Goal: Task Accomplishment & Management: Complete application form

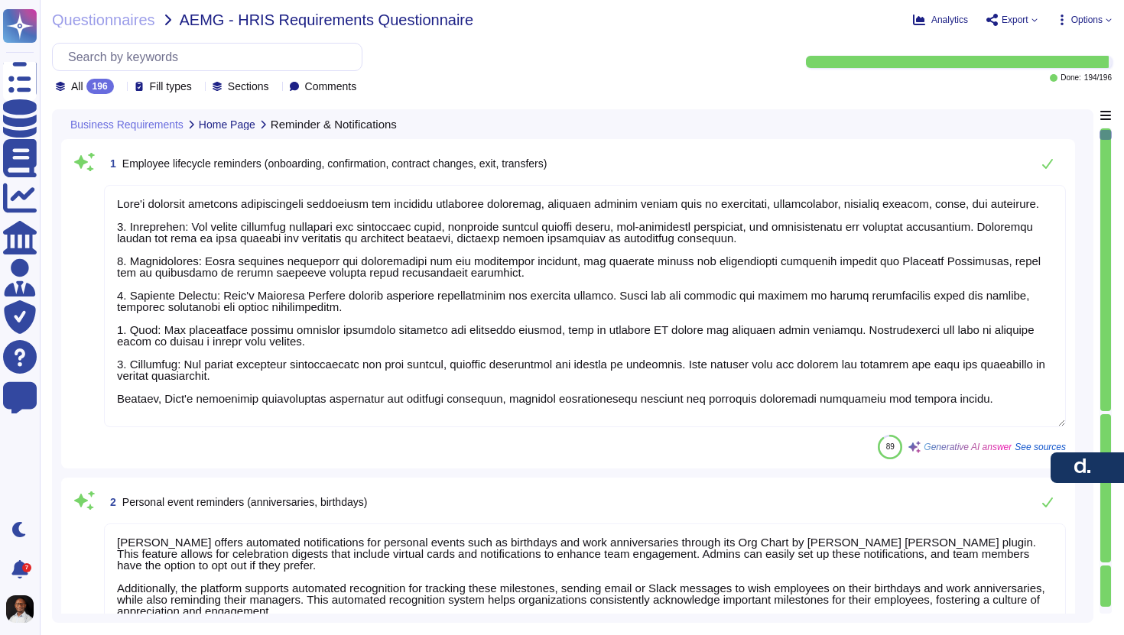
type textarea "[PERSON_NAME] platform provides comprehensive automation for employee lifecycle…"
type textarea "[PERSON_NAME] offers automated notifications for personal events such as birthd…"
type textarea "[PERSON_NAME] primarily uses email, in-app, and Slack notifications. Email noti…"
type textarea "[PERSON_NAME] onboarding workflow includes several key features to facilitate e…"
type textarea "[PERSON_NAME] provides a streamlined process for data management, including the…"
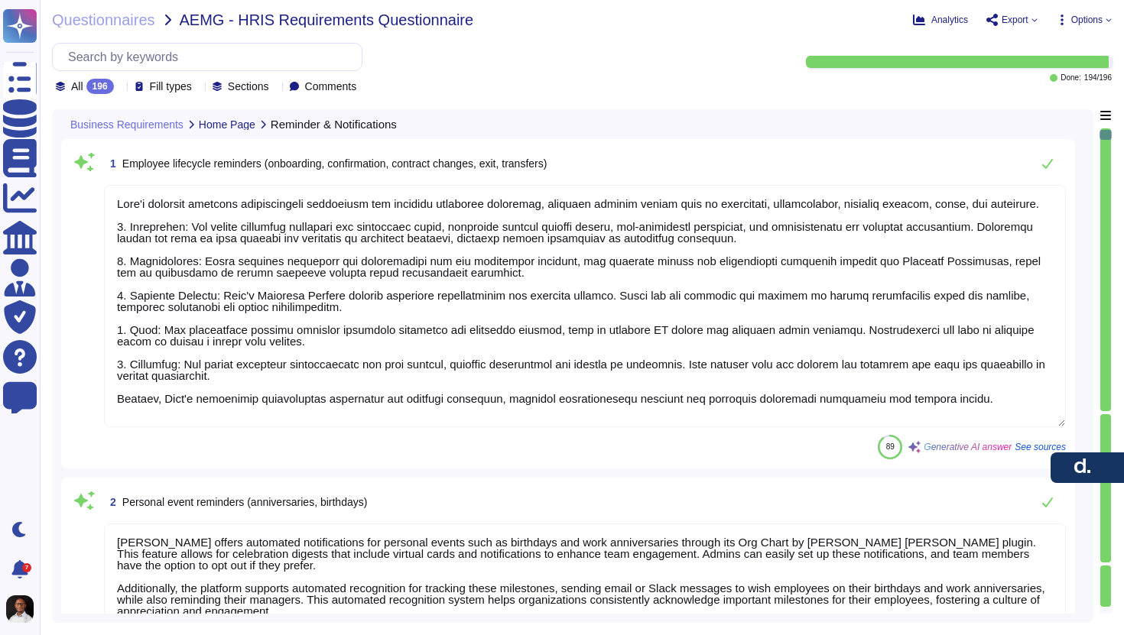
type textarea "We will not show employees number in the cycle view"
type textarea "[PERSON_NAME] platform offers integration with external systems like Google Cal…"
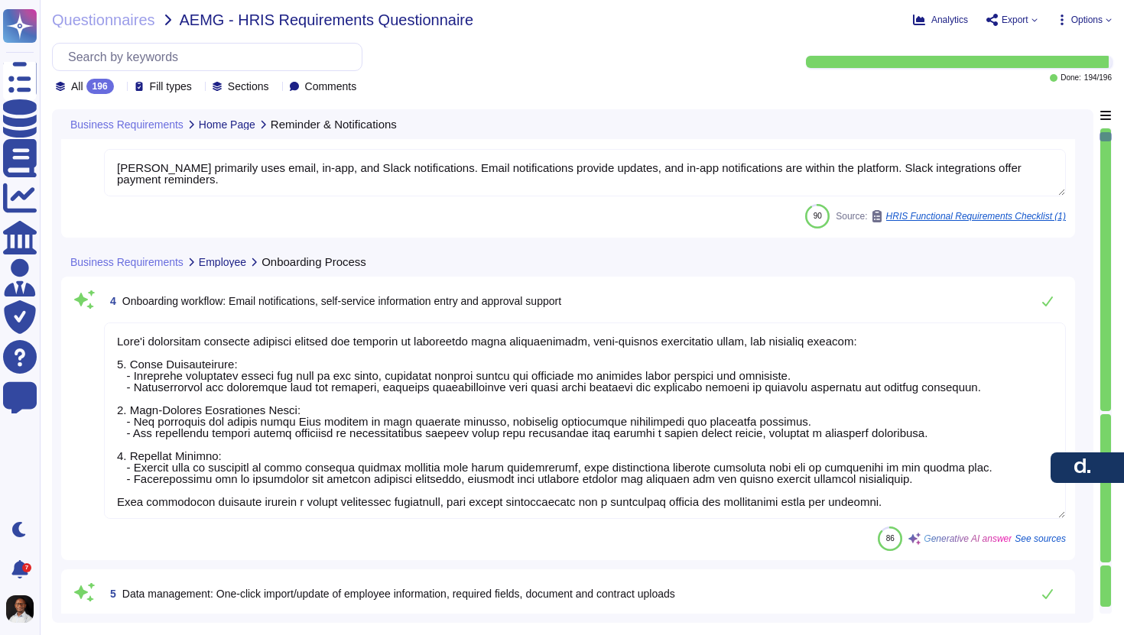
scroll to position [577, 0]
click at [1107, 411] on div at bounding box center [1105, 269] width 11 height 283
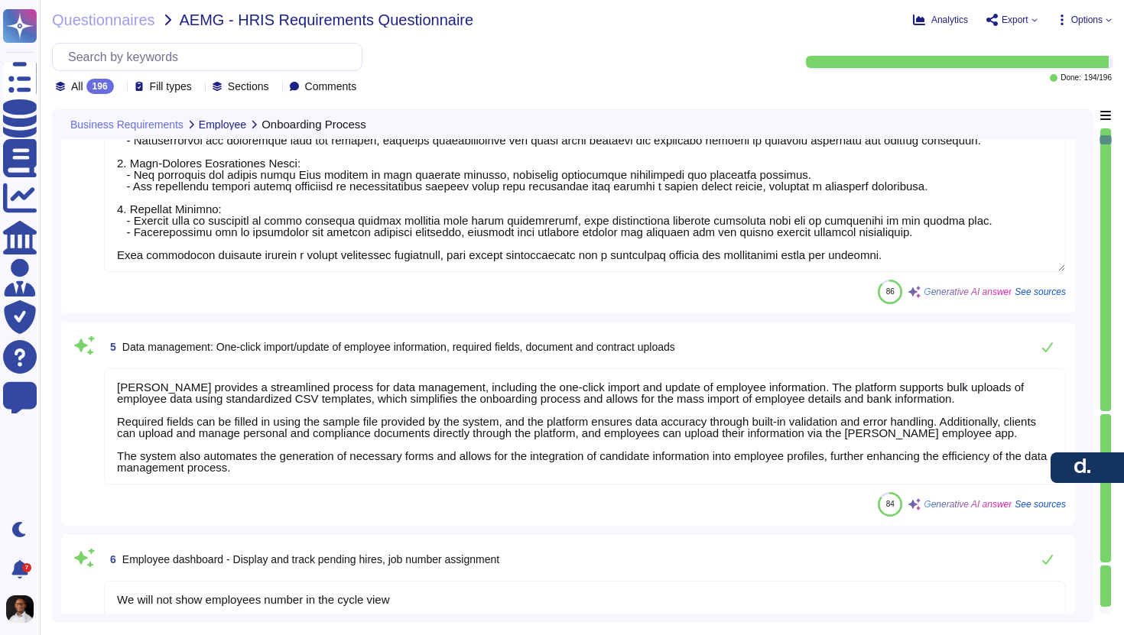
type textarea "The resignation workflow at [PERSON_NAME] is designed to facilitate an efficien…"
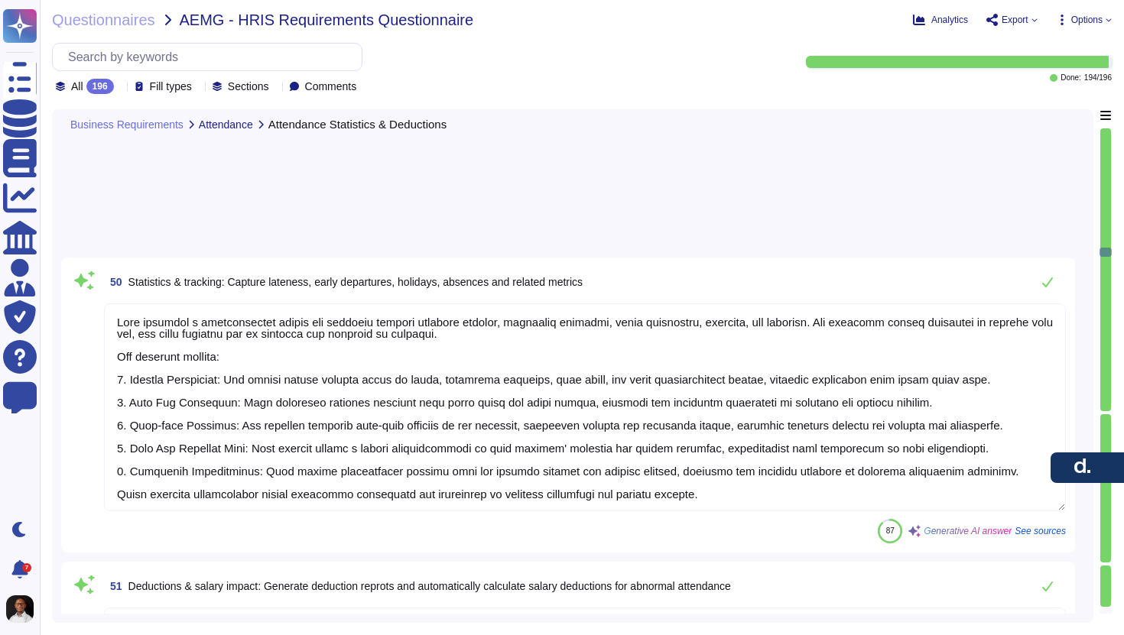
type textarea "[PERSON_NAME] platform supports customizable approval workflows that allow clie…"
type textarea "[PERSON_NAME] provides customizable approval workflows that can be tailored to …"
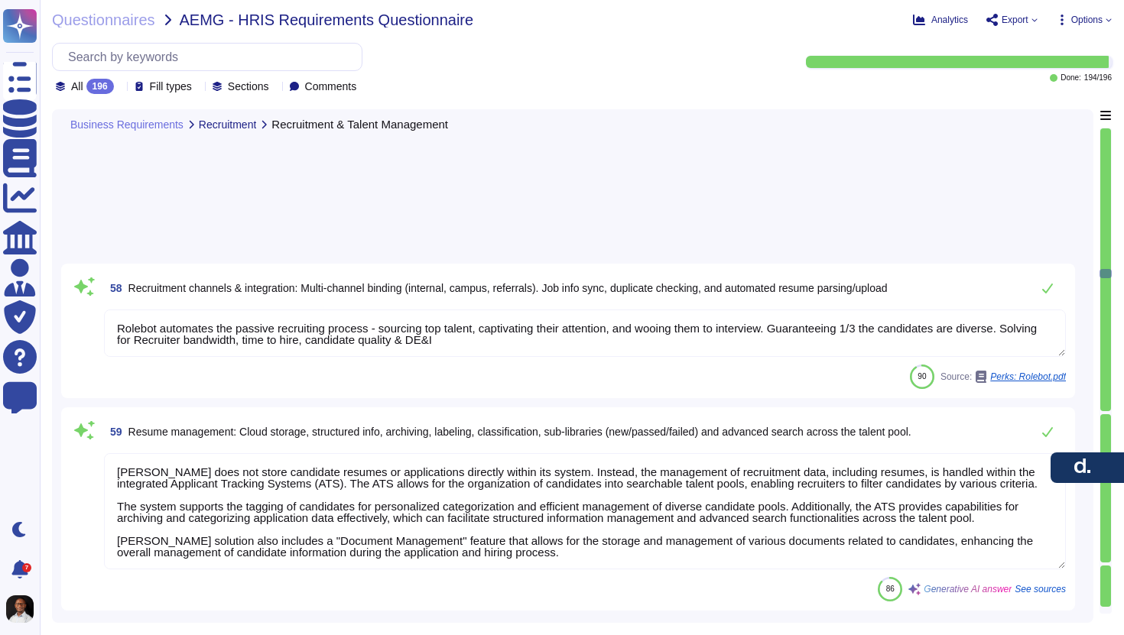
type textarea "Rolebot automates the passive recruiting process - sourcing top talent, captiva…"
type textarea "[PERSON_NAME] does not store candidate resumes or applications directly within …"
type textarea "[PERSON_NAME] ATS offers comprehensive interview management features, including…"
type textarea "[PERSON_NAME] provides a comprehensive solution for expense management that inc…"
type textarea "[PERSON_NAME] ATS does not currently support an applicant pool with automated j…"
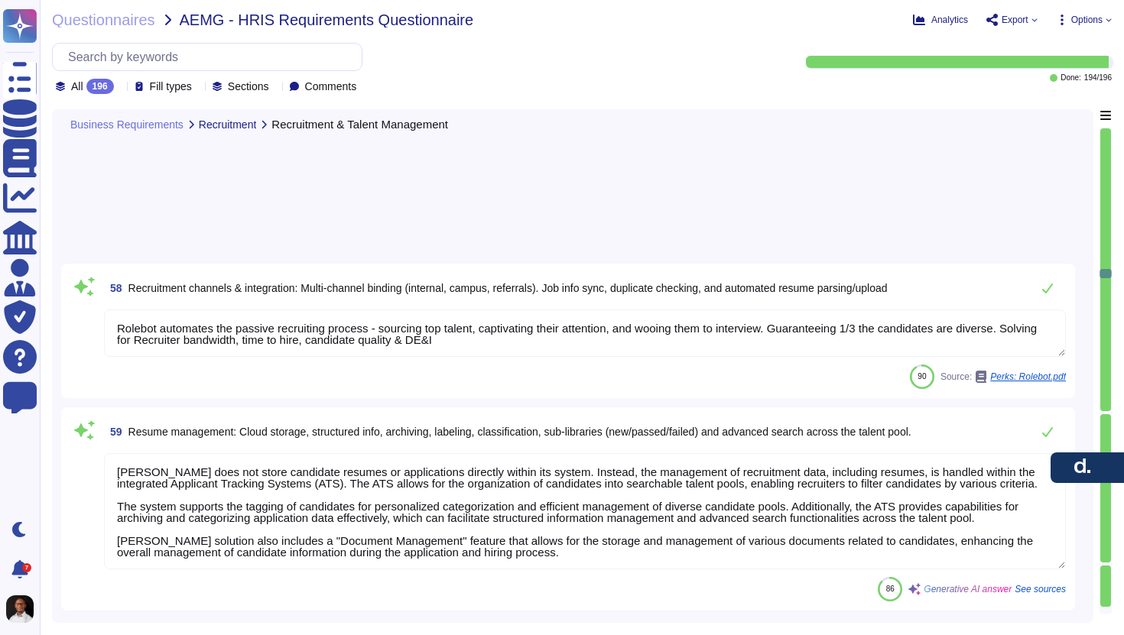
type textarea "[PERSON_NAME] enables clients to create, send, and store customizable offer let…"
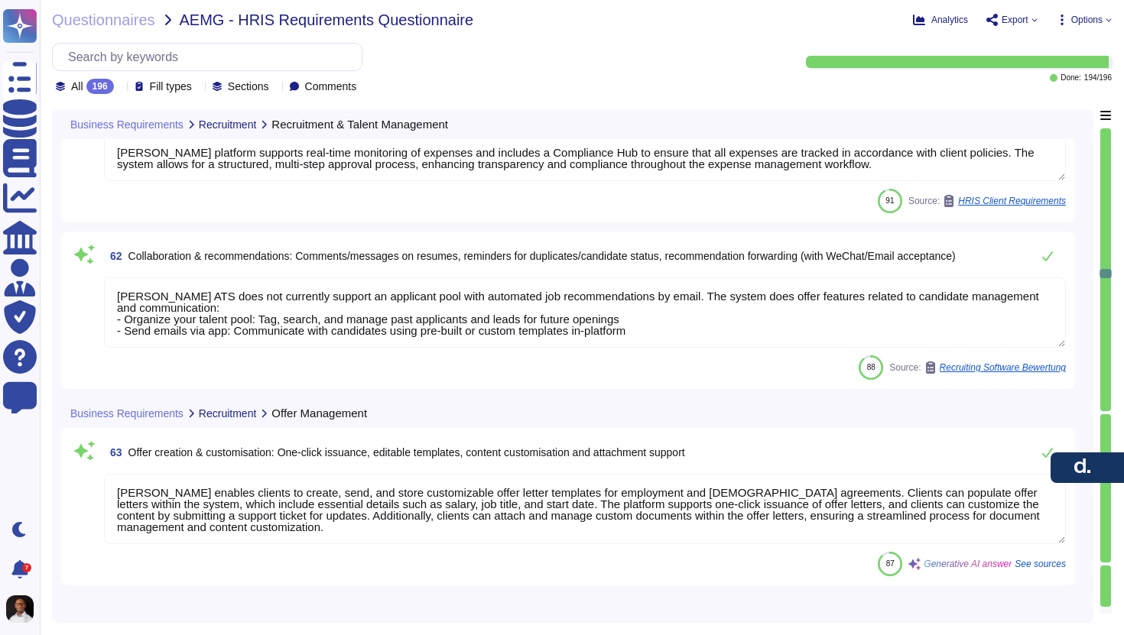
type textarea "[PERSON_NAME] ATS does not currently support an applicant pool with automated j…"
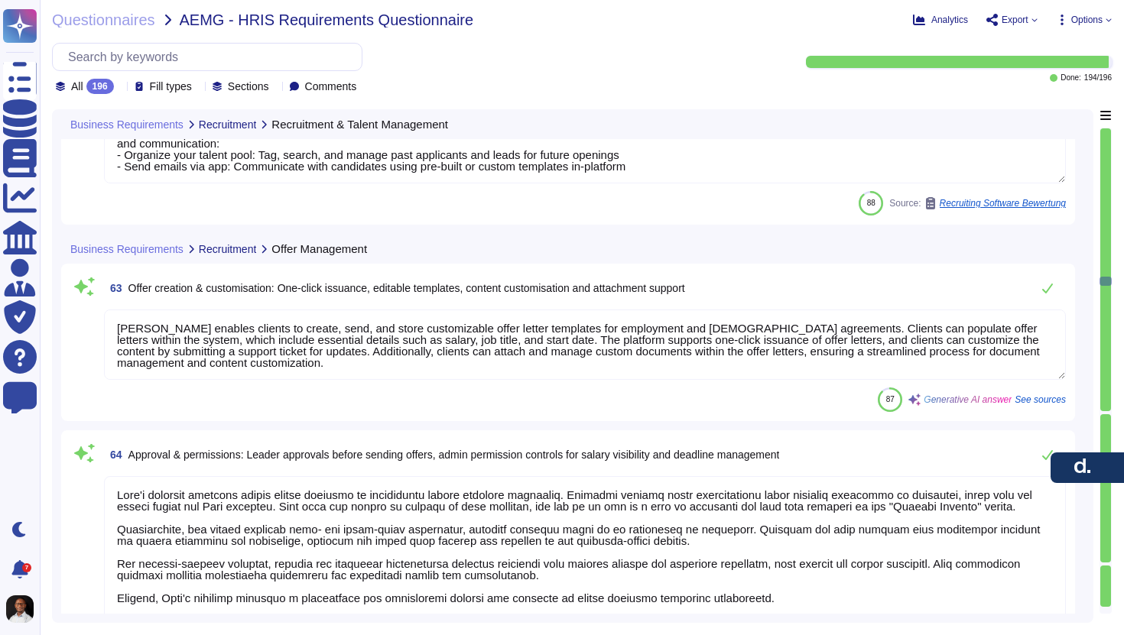
type textarea "[PERSON_NAME] approval workflow system allows managers to efficiently manage ap…"
type textarea "[PERSON_NAME] supports the automatic transfer of candidate information to emplo…"
type textarea "[PERSON_NAME] performance appraisal feature allows for the definition and manag…"
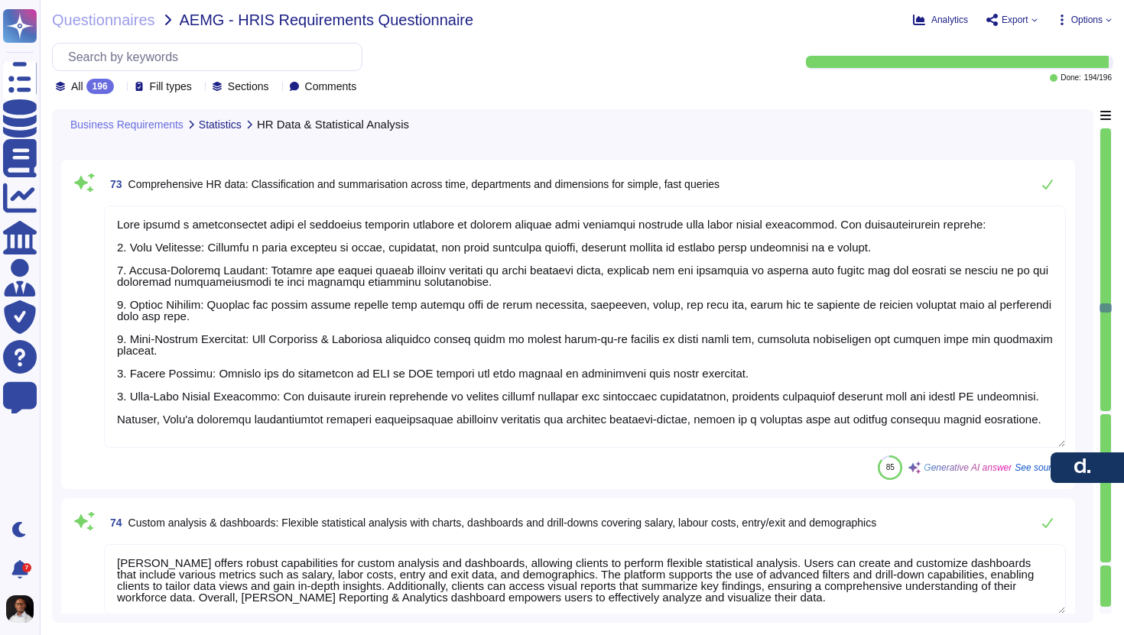
type textarea "[PERSON_NAME] offers robust capabilities for custom analysis and dashboards, al…"
type textarea "[PERSON_NAME] provides a comprehensive platform for tracking various metrics re…"
type textarea "[PERSON_NAME] offers comprehensive reporting and export capabilities that allow…"
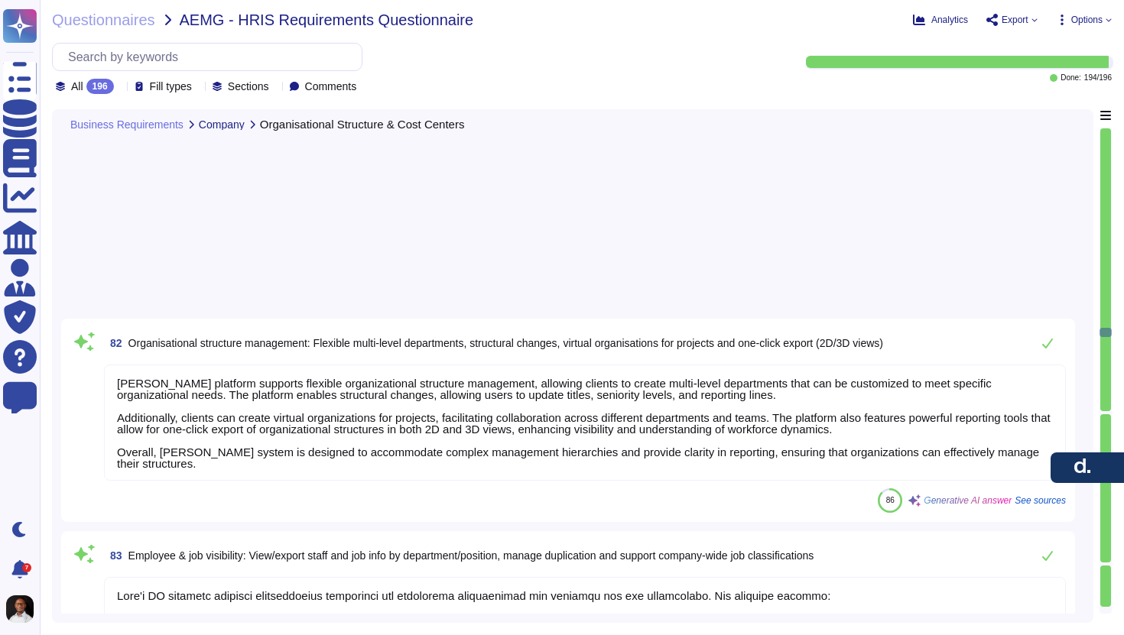
type textarea "[PERSON_NAME] platform supports flexible organizational structure management, a…"
type textarea "Lore'i DO sitametc adipisci elitseddoeius temporinci utl etdolorema aliquaenima…"
type textarea "[PERSON_NAME] solution allows for the specification of positions using organiza…"
type textarea "[PERSON_NAME] offers comprehensive cost center management capabilities, includi…"
type textarea "[PERSON_NAME] provides a centralized dashboard that allows for independent mana…"
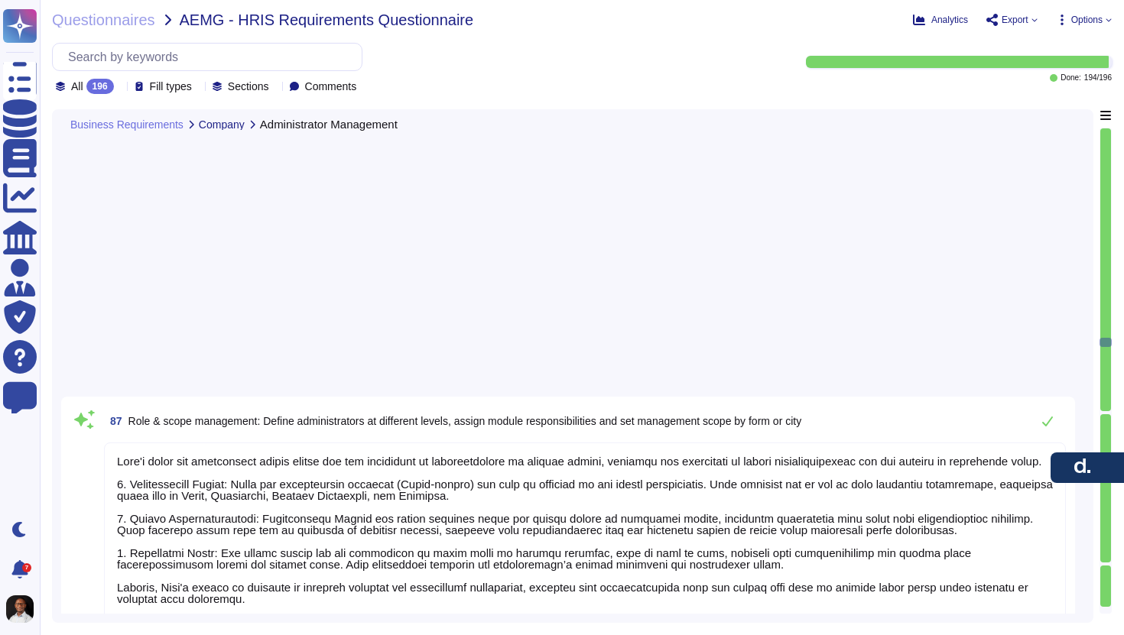
type textarea "[PERSON_NAME] roles and permissions system allows for the definition of adminis…"
type textarea "User accounts are disabled or deleted on the production and other organizationa…"
type textarea "[PERSON_NAME] provides a robust roles and permissions system that allows for ex…"
type textarea "[PERSON_NAME] maintains a comprehensive history for each employee on payroll, w…"
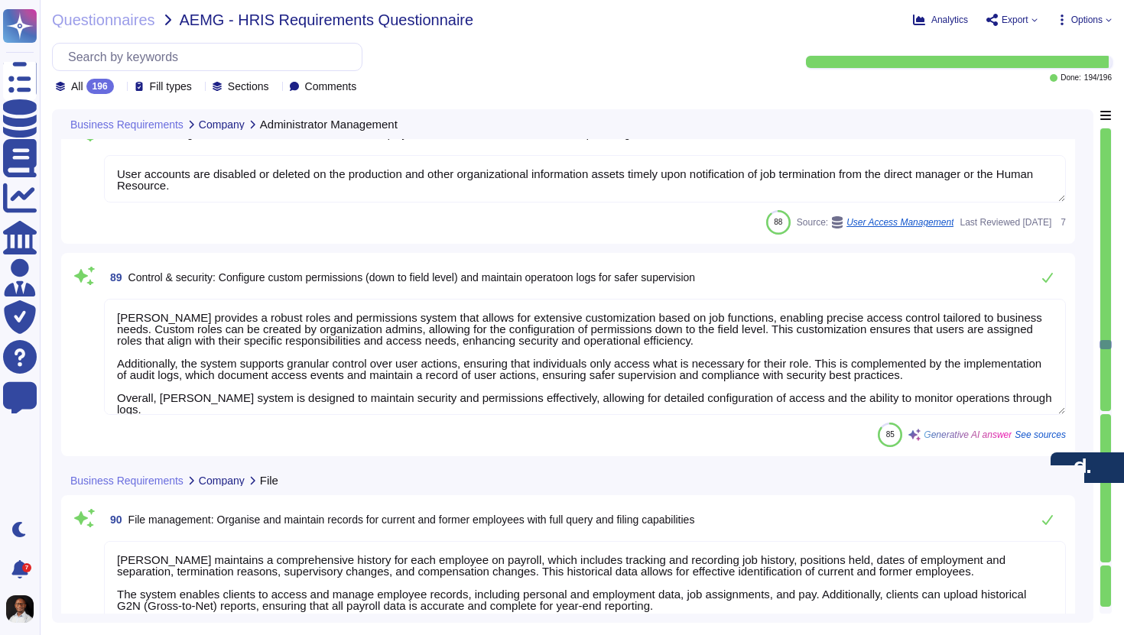
type textarea "I can search for any of this information. That's what I like the most." "That's…"
type textarea "To manage document tags and provide access to relevant laws and regulations, pl…"
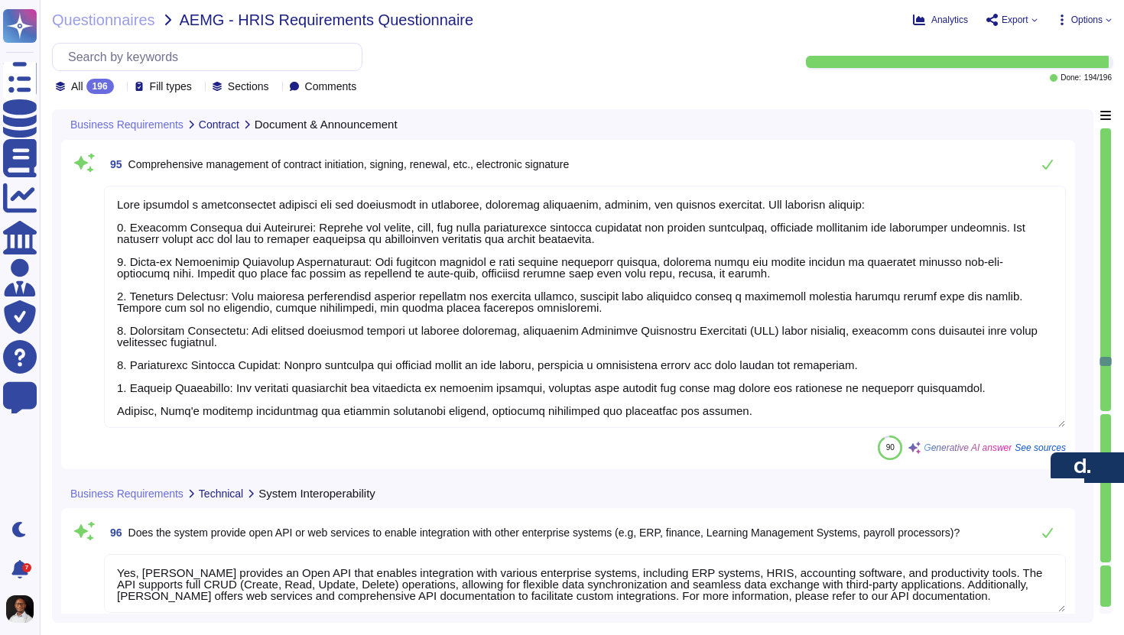
type textarea "Yes, [PERSON_NAME] provides an Open API that enables integration with various e…"
type textarea "[PERSON_NAME] offers a RESTful API that facilitates integration with various ex…"
type textarea "Yes, the system supports importing and exporting data in standard formats, incl…"
type textarea "Yes, the solution supports both scheduled and real-time data synchronization. I…"
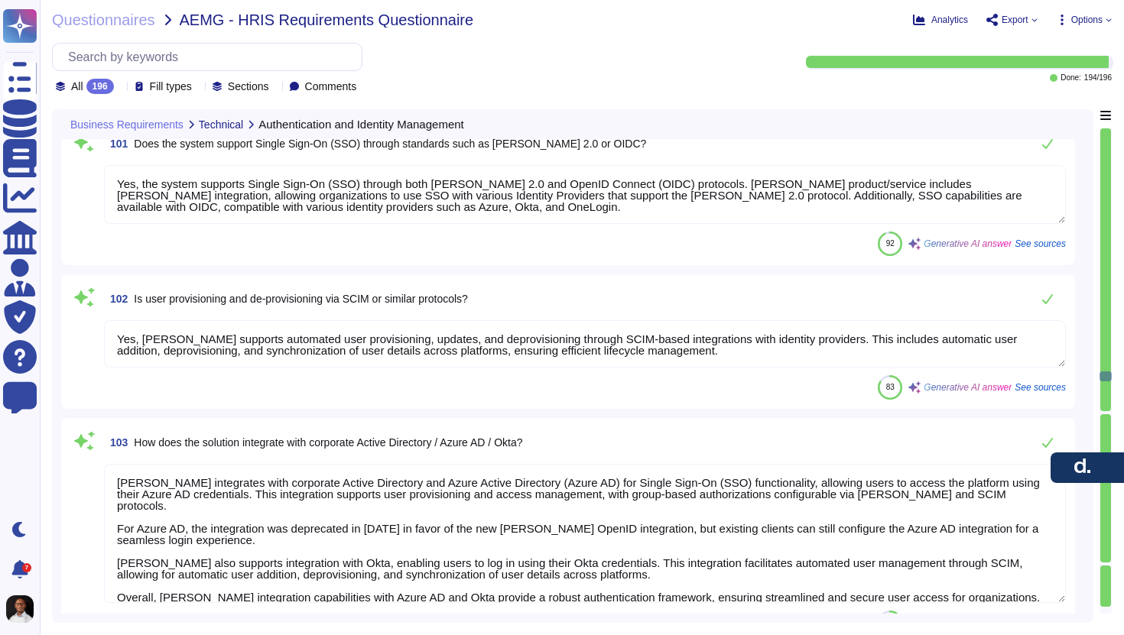
type textarea "Yes, the system supports Single Sign-On (SSO) through both [PERSON_NAME] 2.0 an…"
type textarea "Yes, [PERSON_NAME] supports automated user provisioning, updates, and deprovisi…"
type textarea "[PERSON_NAME] integrates with corporate Active Directory and Azure Active Direc…"
type textarea "[PERSON_NAME] offers a variety of pre-built connectors across different categor…"
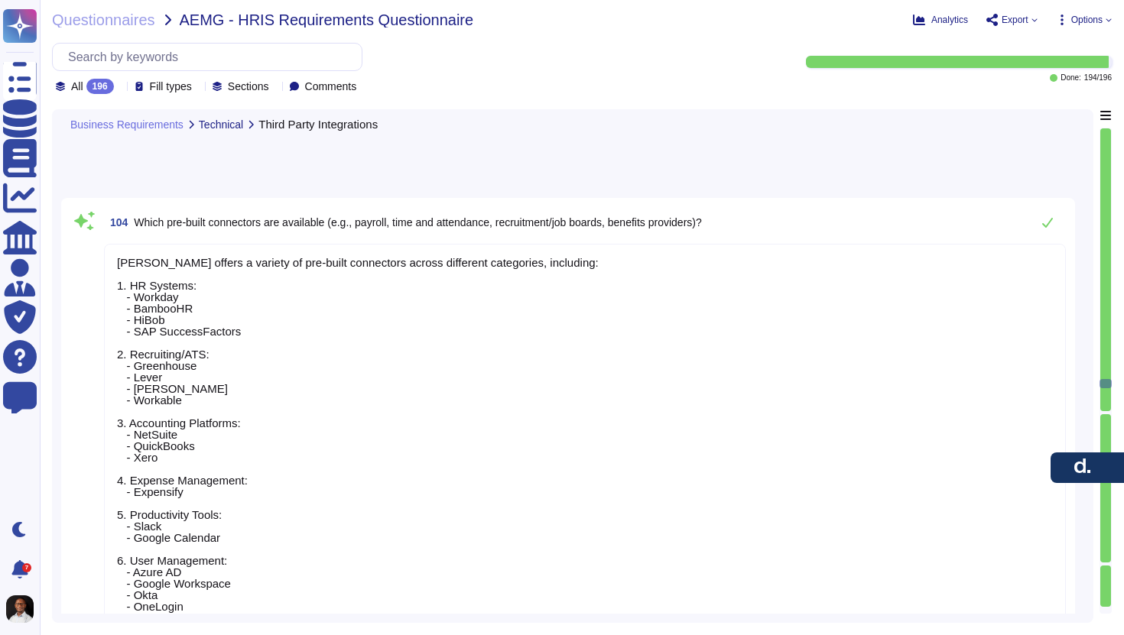
type textarea "[PERSON_NAME] has several successful integration examples with common HR and en…"
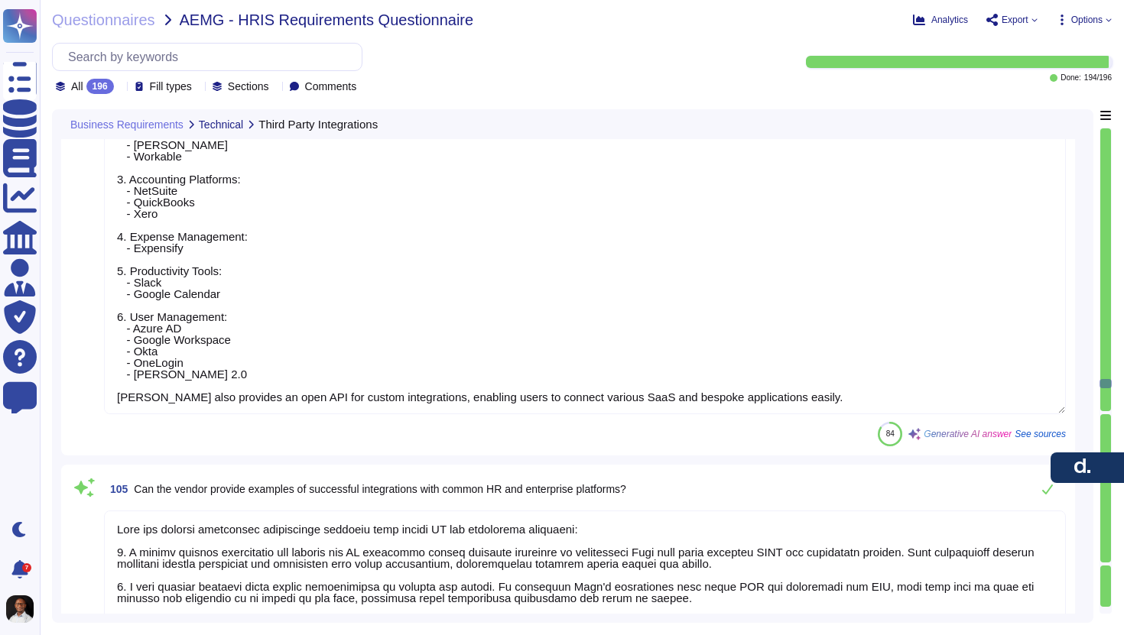
type textarea "Integrations at [PERSON_NAME] are monitored, logged, and secured through severa…"
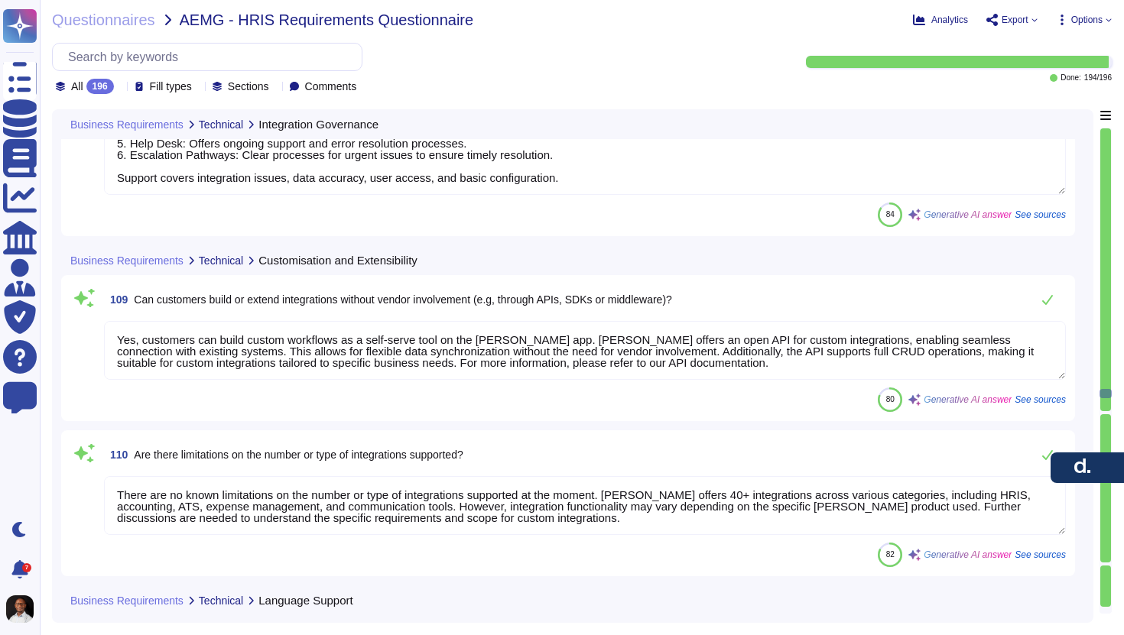
type textarea "Yes, customers can build custom workflows as a self-serve tool on the [PERSON_N…"
type textarea "There are no known limitations on the number or type of integrations supported …"
type textarea "The [PERSON_NAME] platform itself is only available in English. However, it sup…"
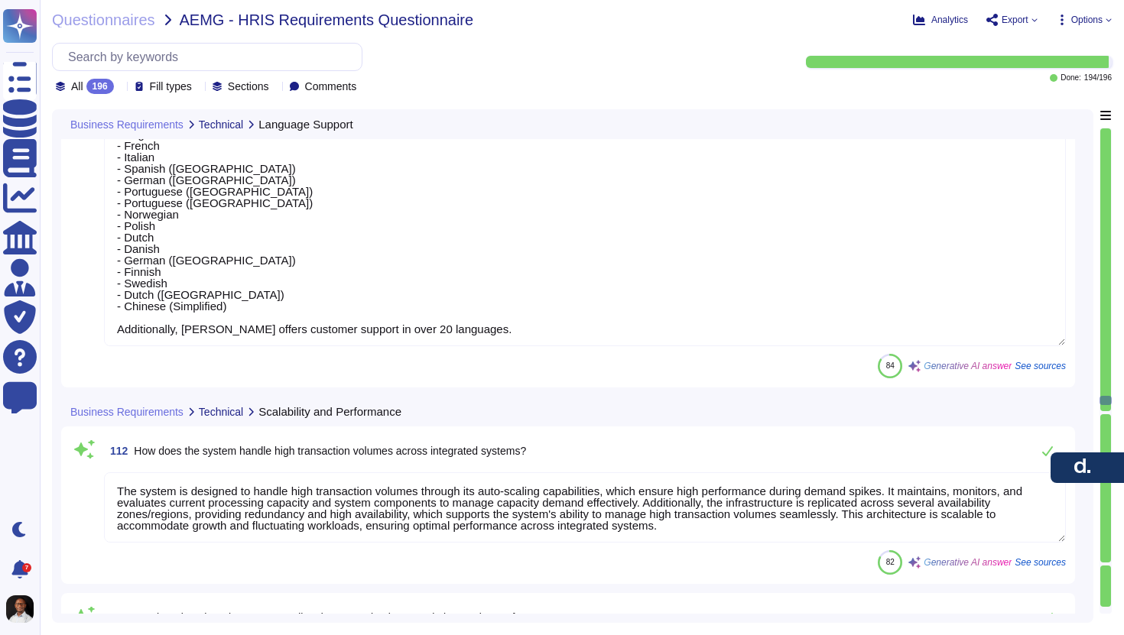
type textarea "The system is designed to handle high transaction volumes through its auto-scal…"
type textarea "You can refer to our case studies on Quantium and Form3 on our website for deta…"
type textarea "[PERSON_NAME] ensures compatibility with evolving integration technologies and …"
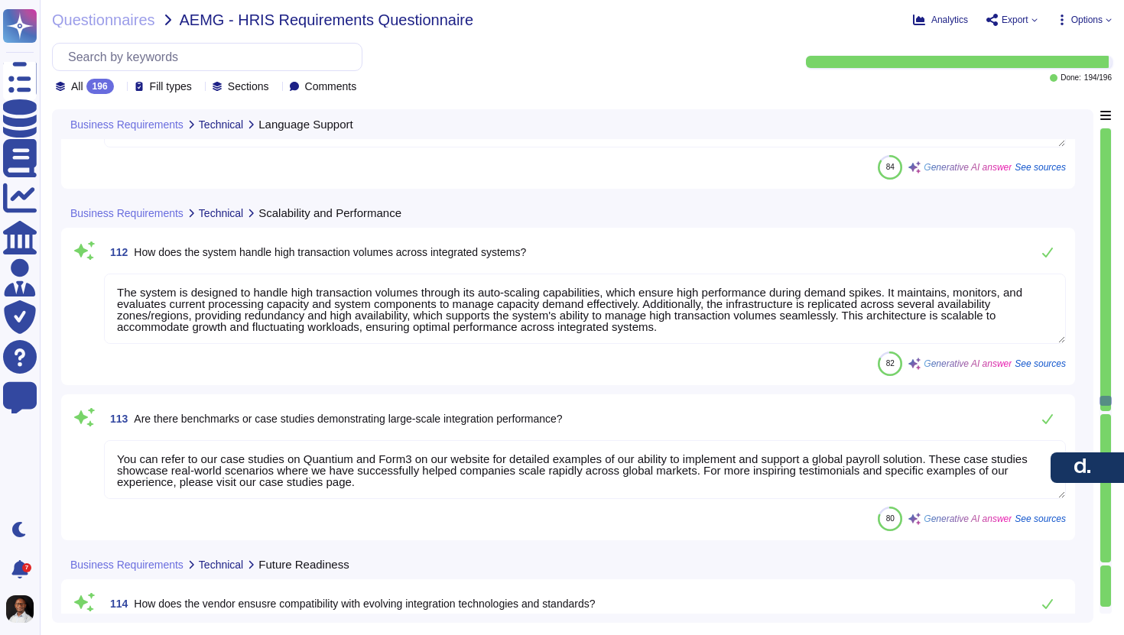
type textarea "[PERSON_NAME] roadmap for enhancing integration capabilities includes several k…"
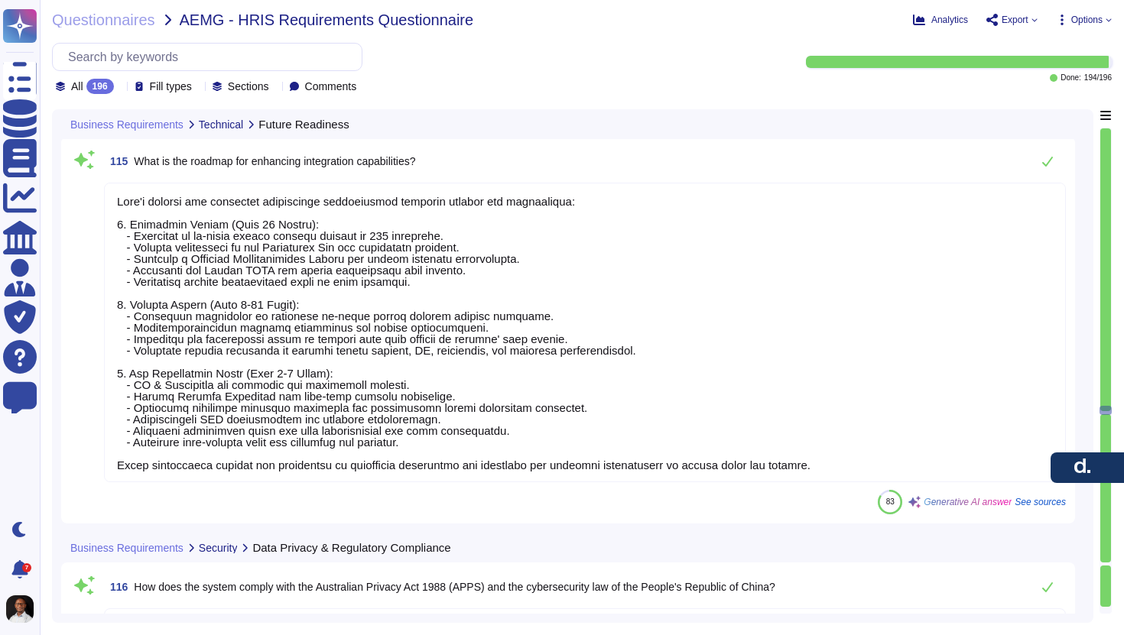
type textarea "Yes! [PERSON_NAME] is fully committed to compliance with the GDPR when processi…"
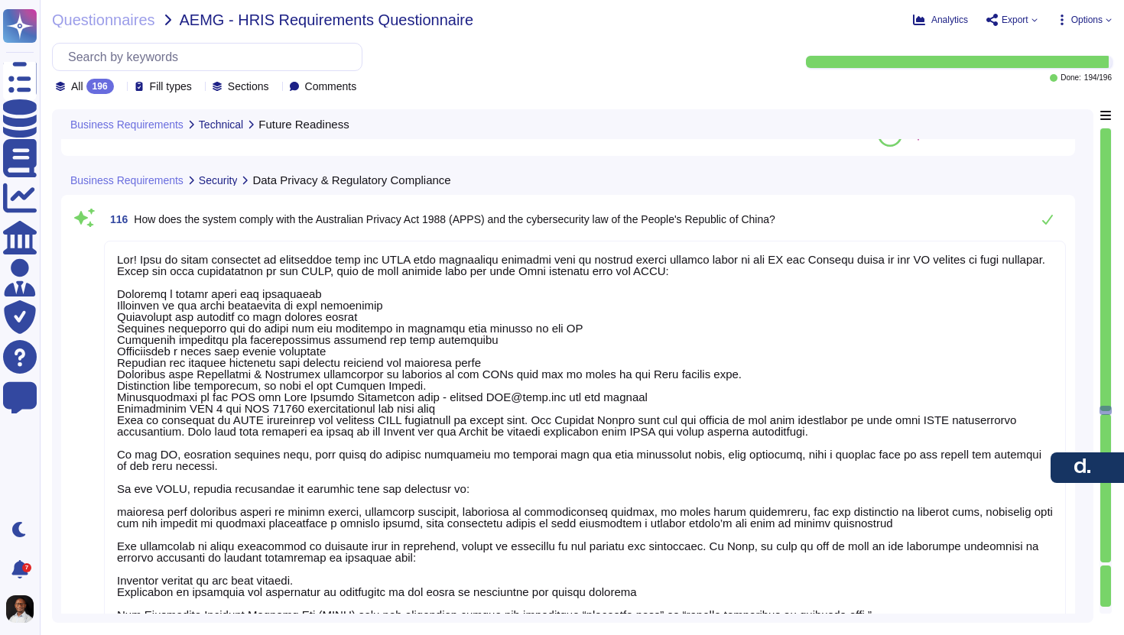
type textarea "[PERSON_NAME] supports privacy notices, employee consent, and data subject righ…"
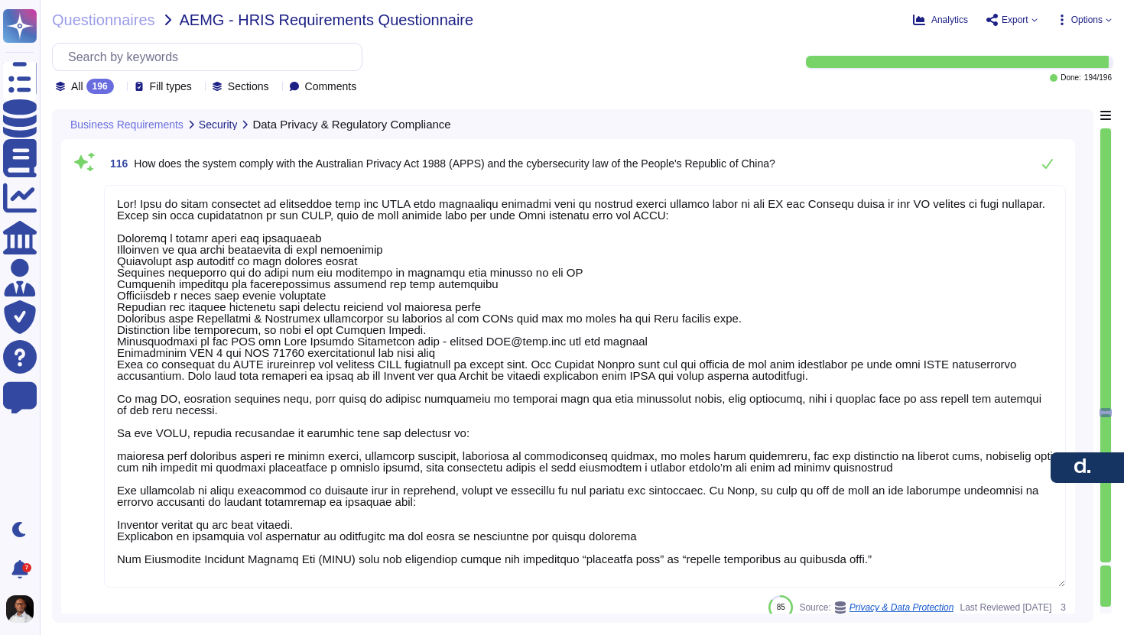
scroll to position [2, 0]
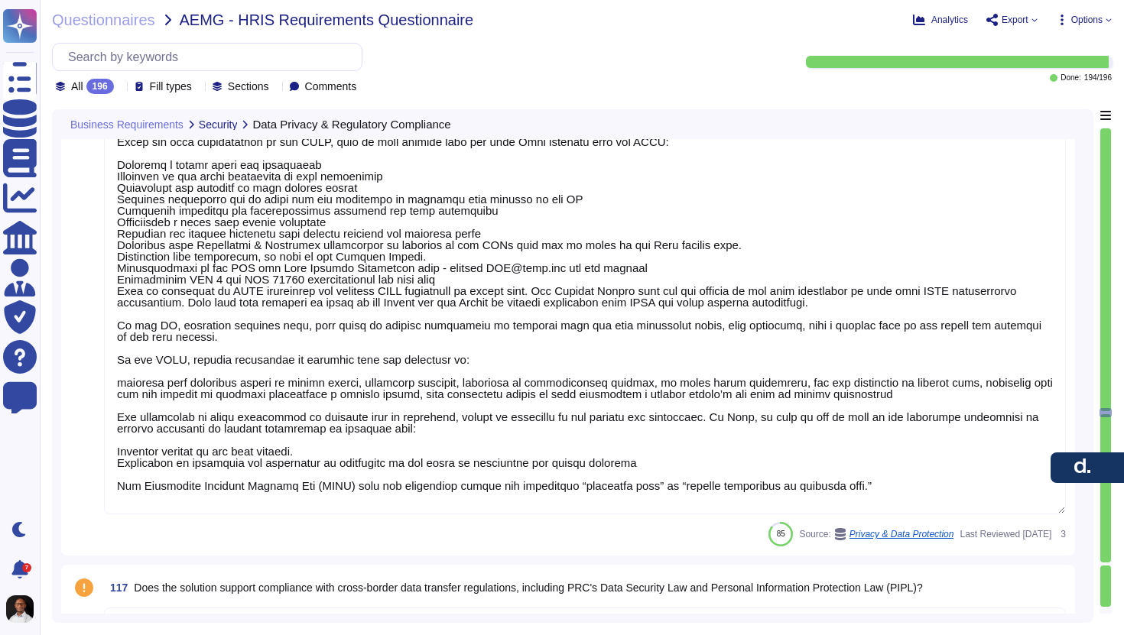
type textarea "Yes, the vendor provides compliance certifications, including SOC 2 Type II and…"
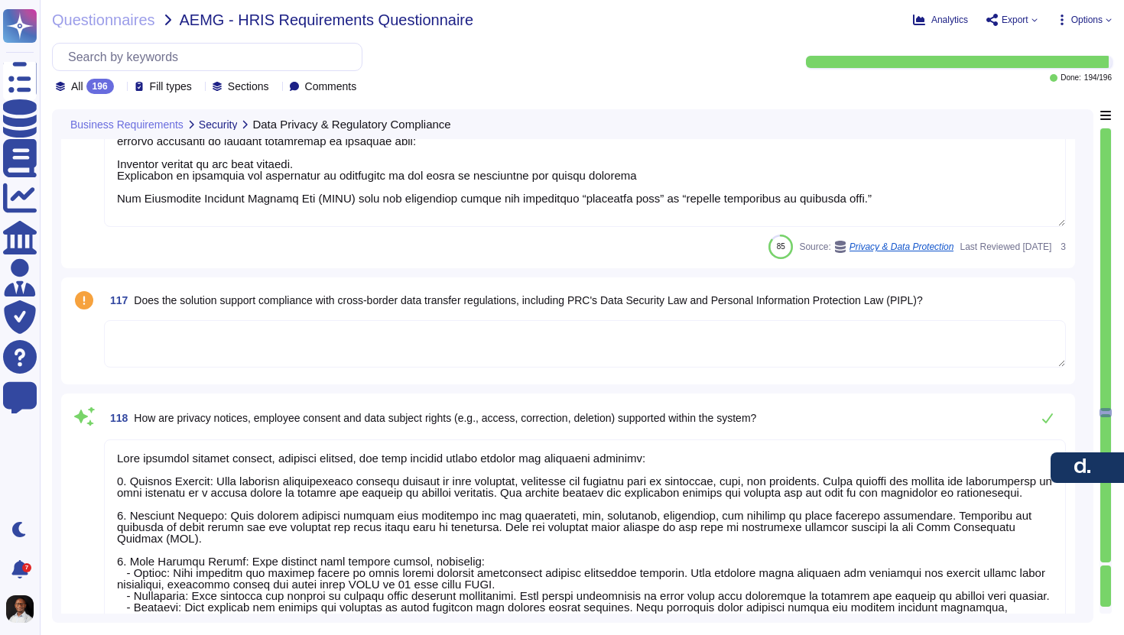
type textarea "The currently utilized cloud provider locations are based within the [GEOGRAPHI…"
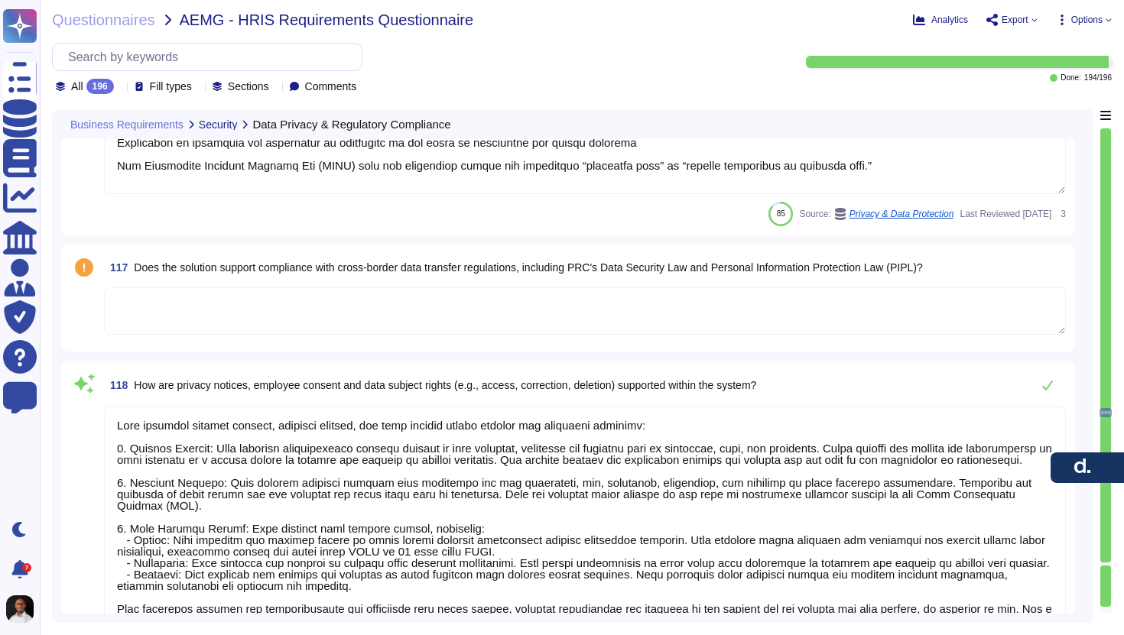
click at [379, 302] on textarea at bounding box center [585, 311] width 962 height 47
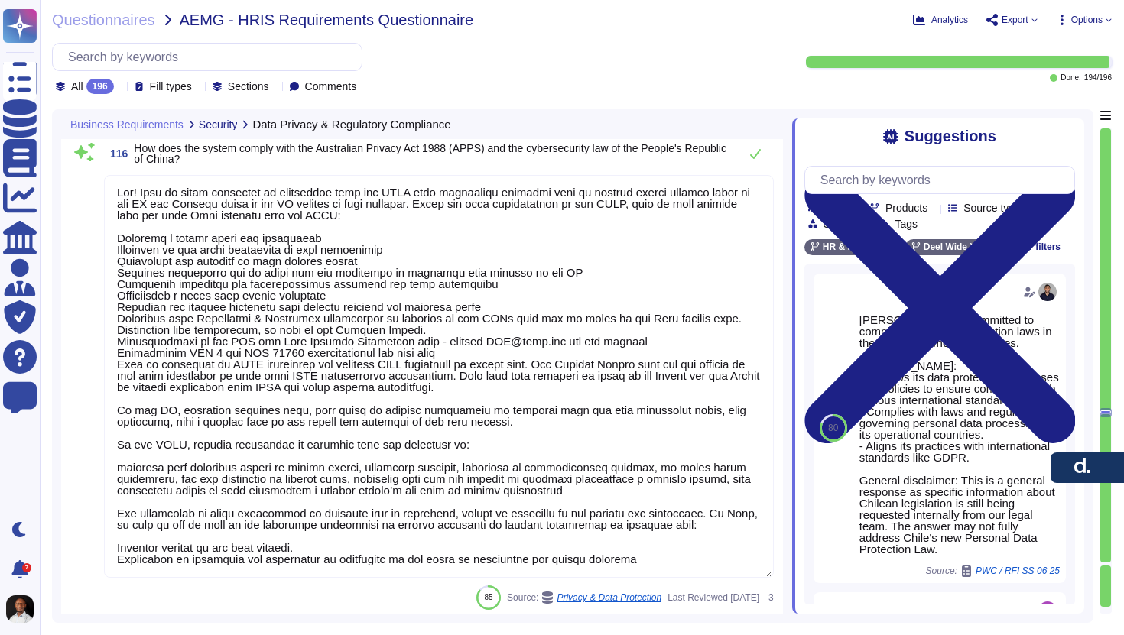
scroll to position [0, 0]
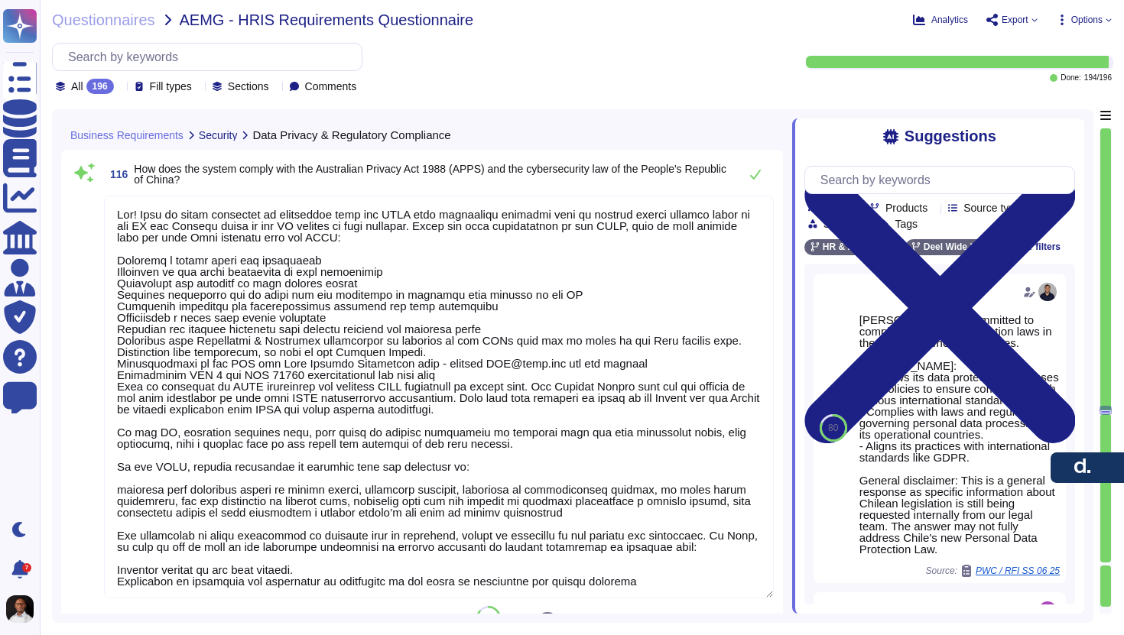
type textarea "[PERSON_NAME] roadmap for enhancing integration capabilities includes several k…"
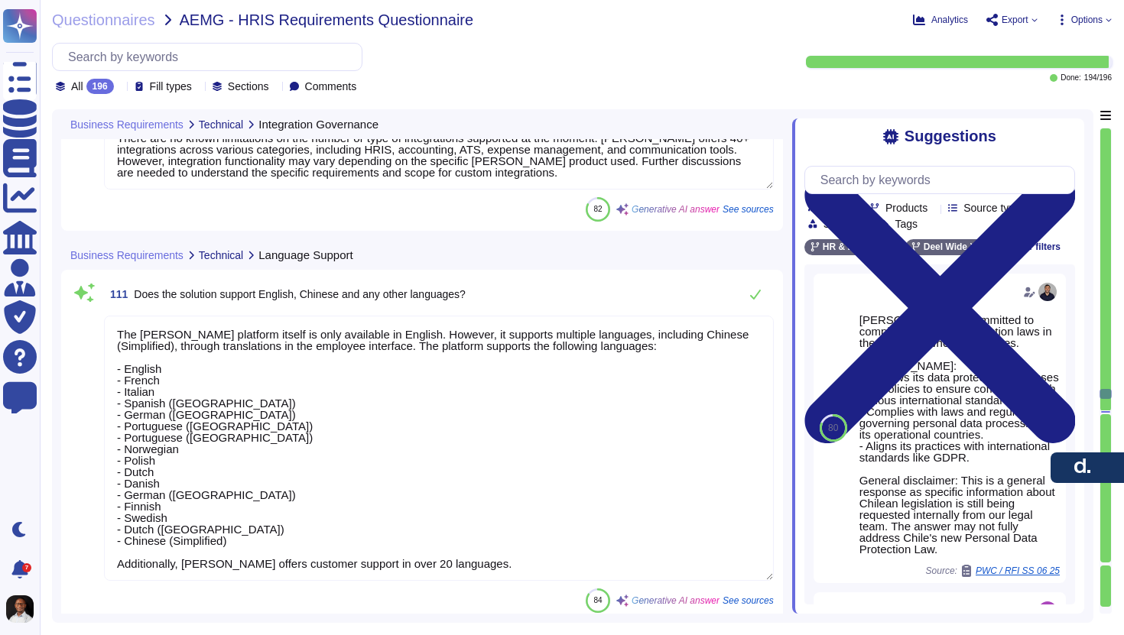
type textarea "Integrations at [PERSON_NAME] are monitored, logged, and secured through severa…"
type textarea "Yes, the solution provides error-handling and alerting for integration failures…"
type textarea "[PERSON_NAME] provides a dedicated support team available 24/7 for integration …"
type textarea "Yes, customers can build custom workflows as a self-serve tool on the [PERSON_N…"
type textarea "There are no known limitations on the number or type of integrations supported …"
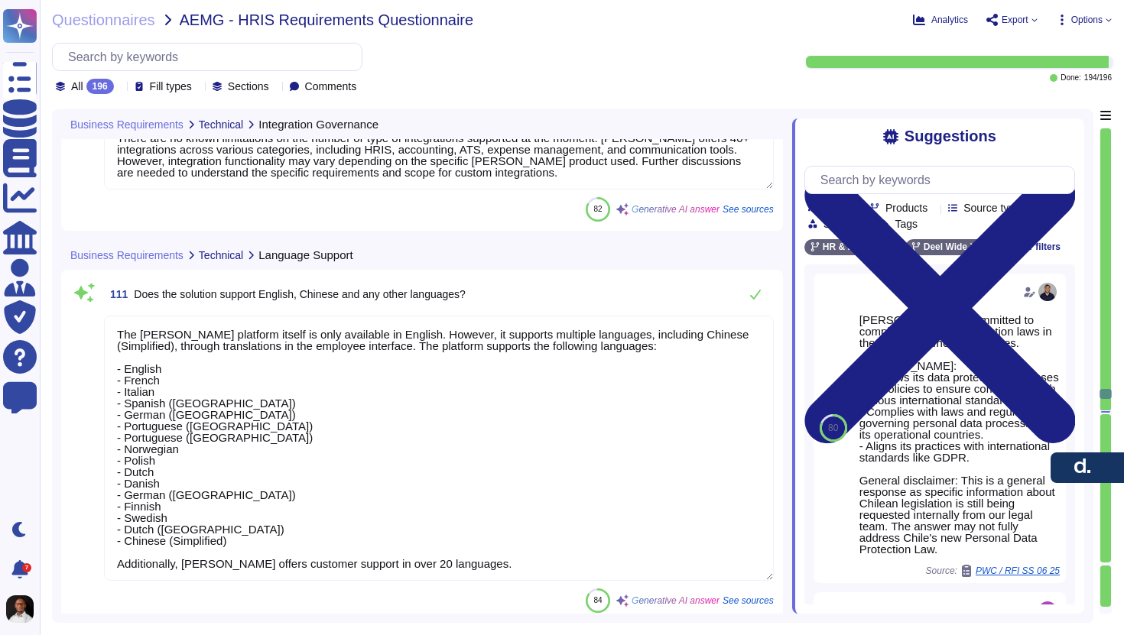
type textarea "The [PERSON_NAME] platform itself is only available in English. However, it sup…"
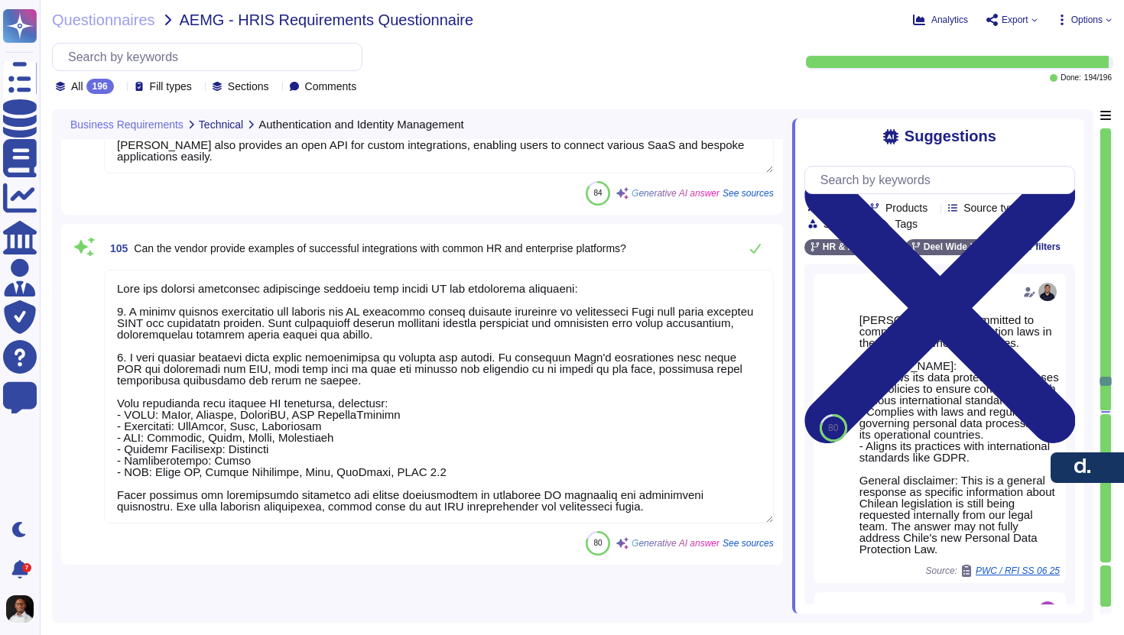
type textarea "Yes, the system supports Single Sign-On (SSO) through both [PERSON_NAME] 2.0 an…"
type textarea "Yes, [PERSON_NAME] supports automated user provisioning, updates, and deprovisi…"
type textarea "[PERSON_NAME] integrates with corporate Active Directory and Azure Active Direc…"
type textarea "[PERSON_NAME] offers a variety of pre-built connectors across different categor…"
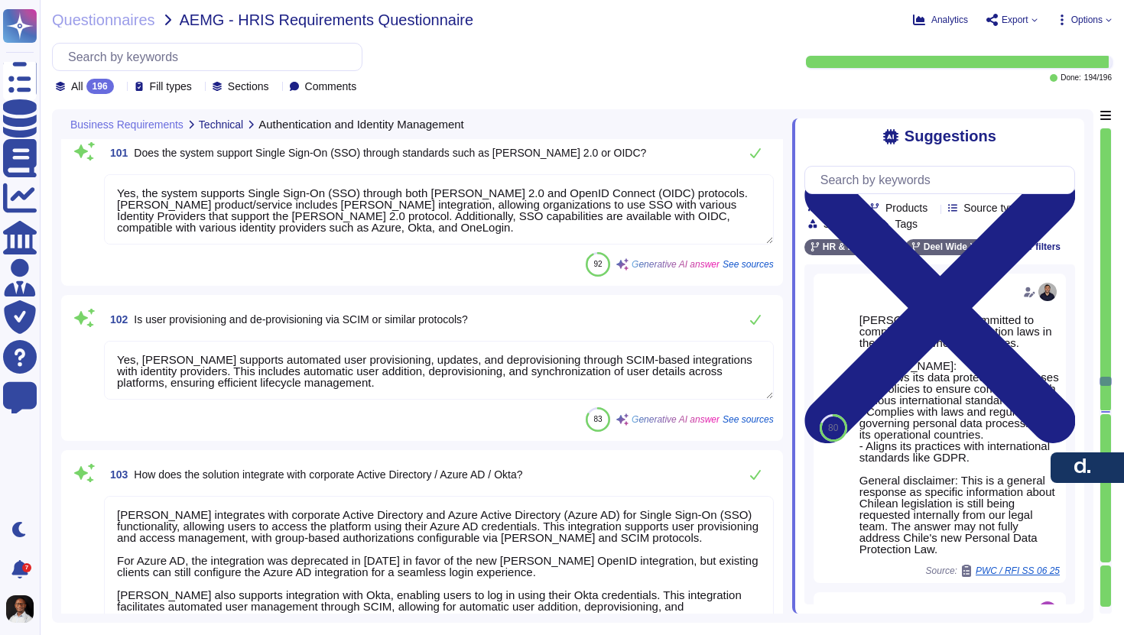
scroll to position [22341, 0]
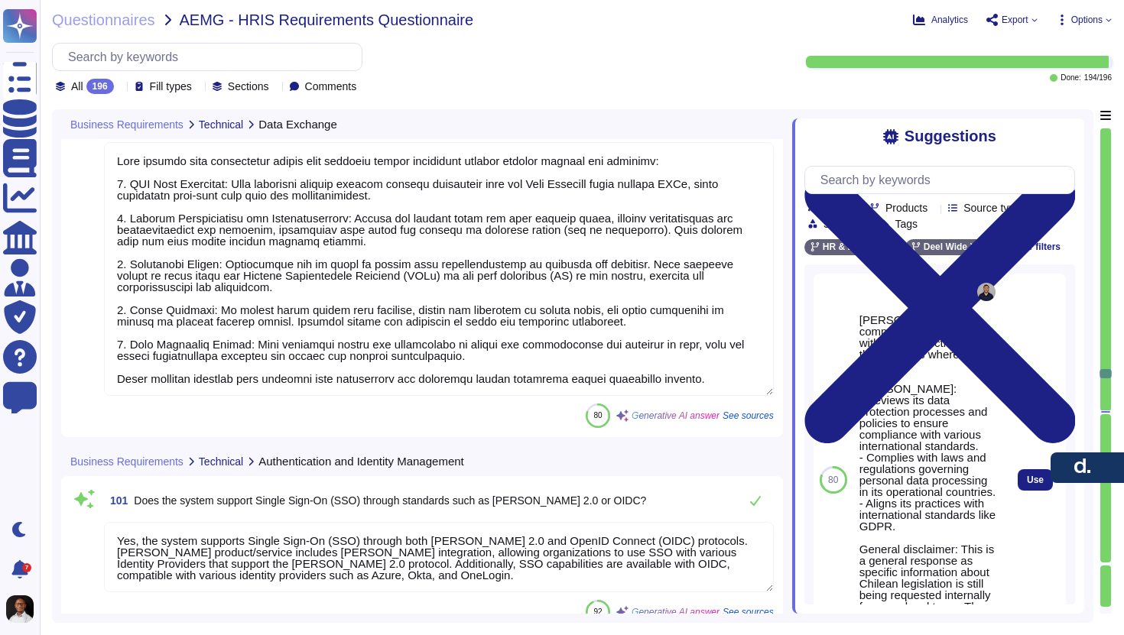
type textarea "Yes, the system supports importing and exporting data in standard formats, incl…"
type textarea "Yes, the solution supports both scheduled and real-time data synchronization. I…"
type textarea "[PERSON_NAME] ensures data consistency during data transfer across integrated s…"
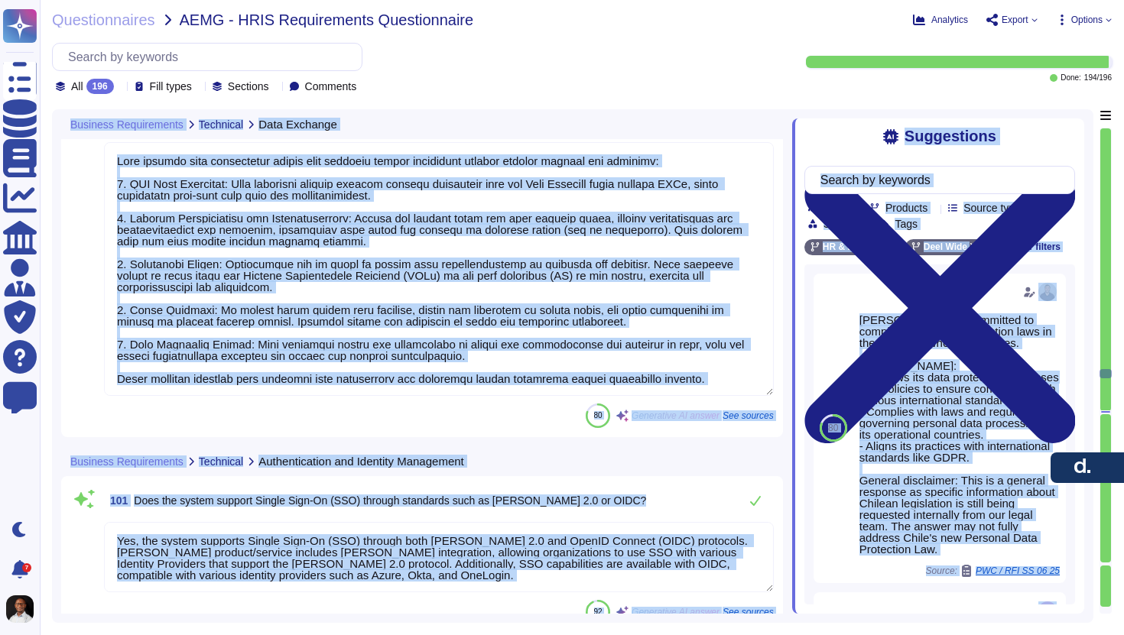
drag, startPoint x: 1103, startPoint y: 373, endPoint x: 1107, endPoint y: 74, distance: 299.0
click at [1115, 77] on div "Questionnaires AEMG - HRIS Requirements Questionnaire Analytics Export Options …" at bounding box center [582, 317] width 1084 height 635
click at [1110, 203] on div at bounding box center [1105, 269] width 11 height 283
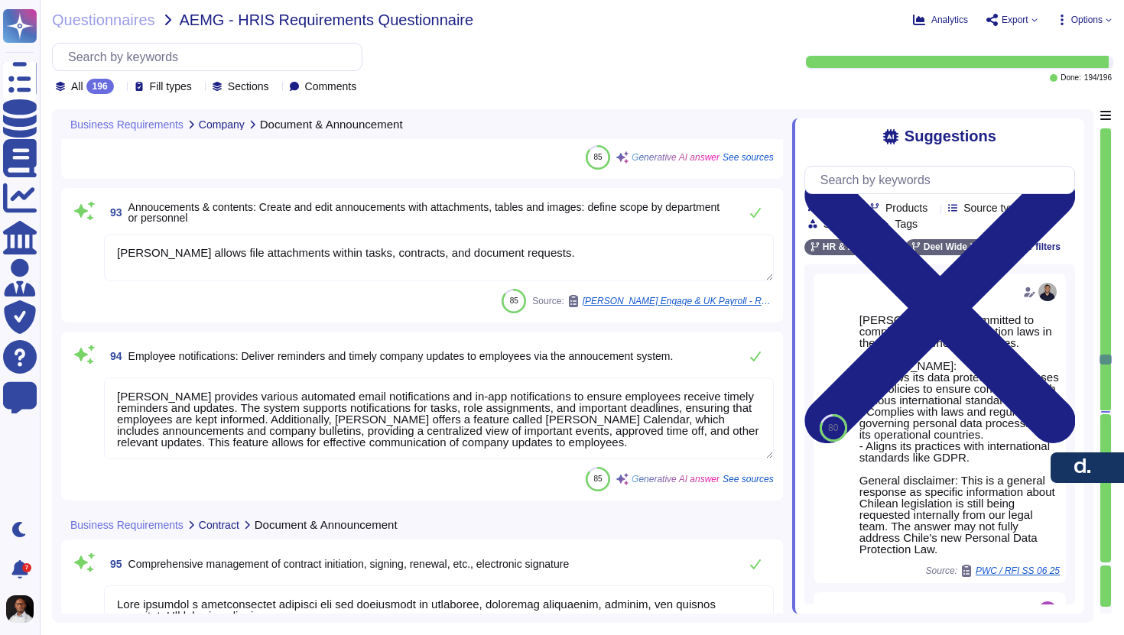
type textarea "To manage document tags and provide access to relevant laws and regulations, pl…"
type textarea "[PERSON_NAME] allows file attachments within tasks, contracts, and document req…"
type textarea "[PERSON_NAME] provides various automated email notifications and in-app notific…"
type textarea "[PERSON_NAME] provides a comprehensive platform for the management of contracts…"
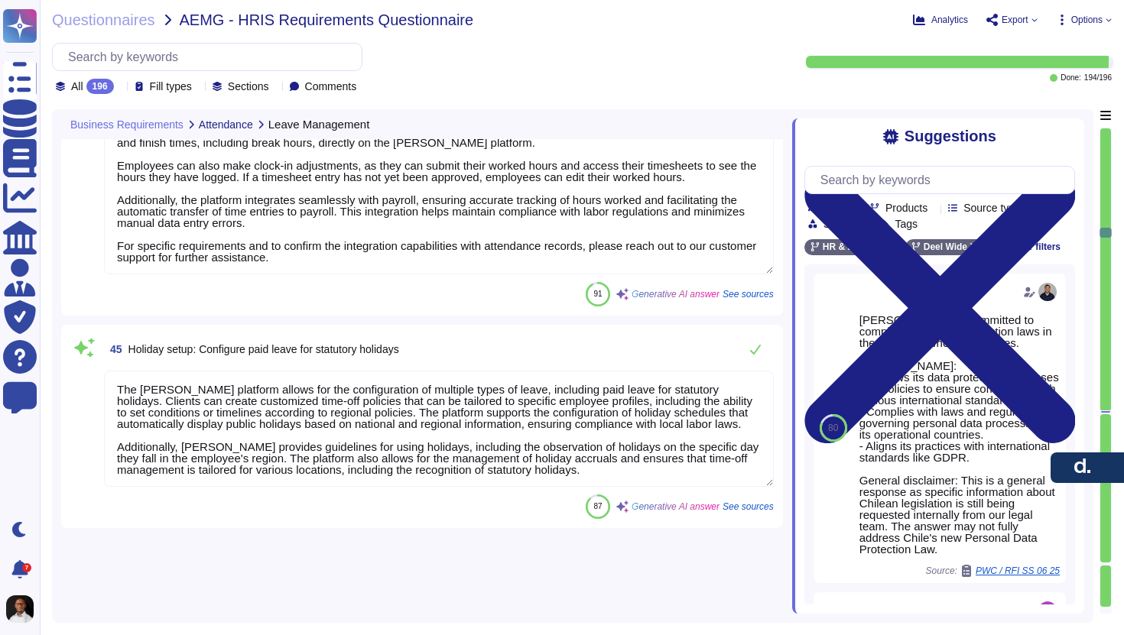
type textarea "[PERSON_NAME] platform integrates employee leave requests with attendance data,…"
type textarea "[PERSON_NAME] provides a structured approach to annual leave management, which …"
type textarea "[PERSON_NAME] supports bulk operations for leave management, allowing clients t…"
type textarea "Once you have a work schedule, you can assign schedule to EE's by selecting tha…"
type textarea "[PERSON_NAME] offers a comprehensive Time and Attendance solution that includes…"
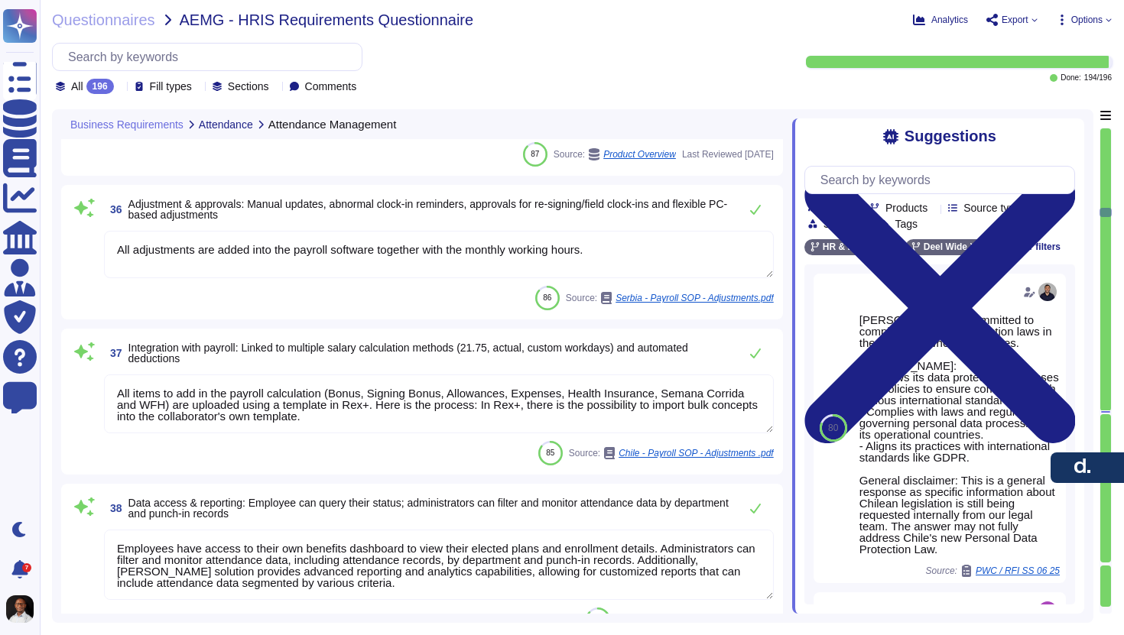
type textarea "[PERSON_NAME] solution provides comprehensive absence management for office wor…"
type textarea "Not supported"
type textarea "All adjustments are added into the payroll software together with the monthly w…"
type textarea "All items to add in the payroll calculation (Bonus, Signing Bonus, Allowances, …"
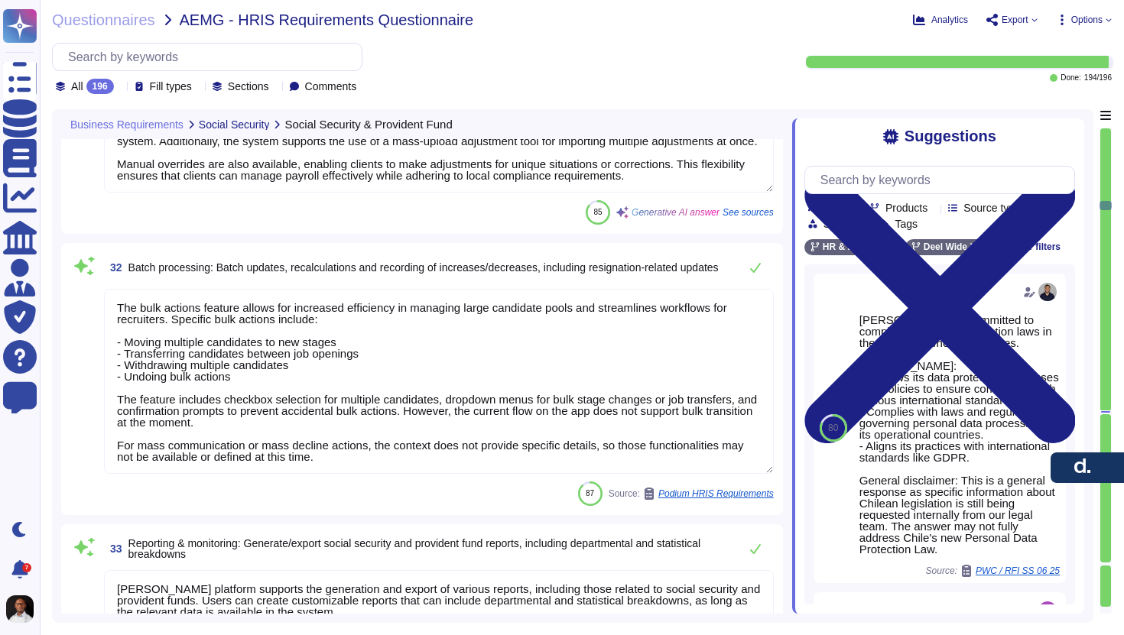
type textarea "[PERSON_NAME] automates compliance by managing employee registrations, tax IDs,…"
type textarea "[PERSON_NAME] platform supports integration with local government reporting sys…"
type textarea "The bulk actions feature allows for increased efficiency in managing large cand…"
type textarea "[PERSON_NAME] platform supports the generation and export of various reports, i…"
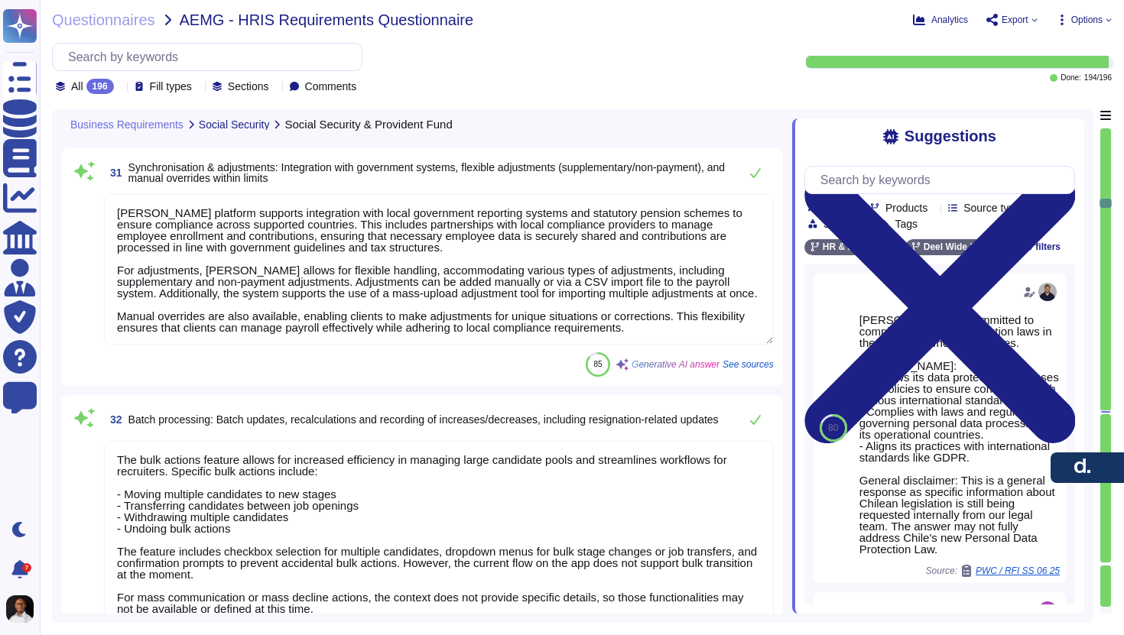
type textarea "[PERSON_NAME] solution provides comprehensive absence management for office wor…"
click at [1107, 133] on div at bounding box center [1105, 269] width 11 height 283
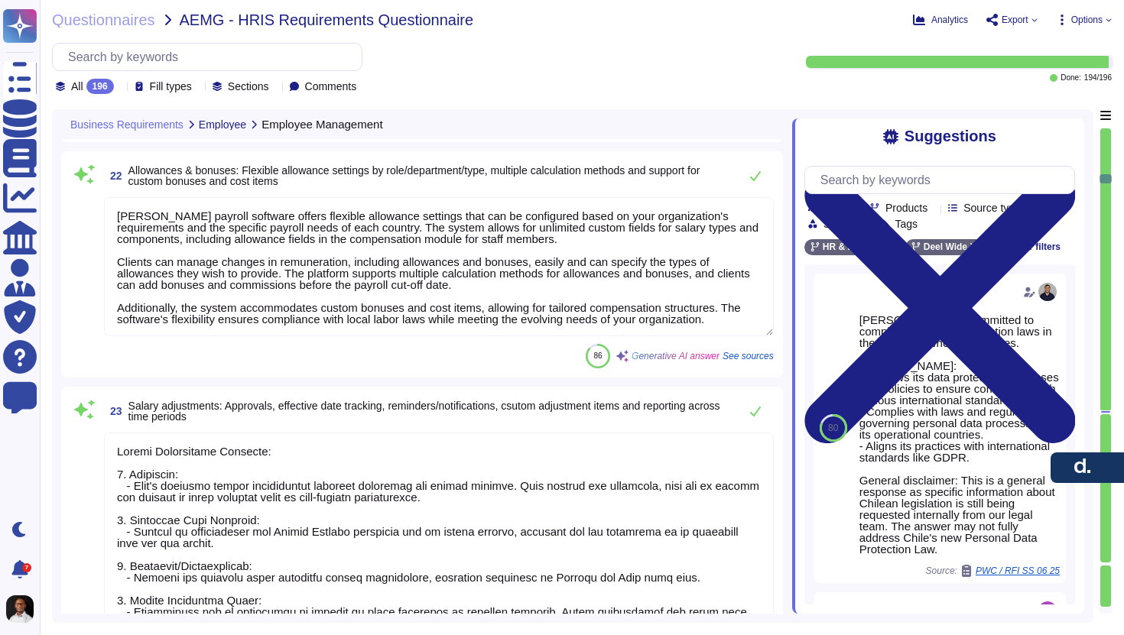
type textarea "[PERSON_NAME] platform offers comprehensive reporting capabilities that include…"
type textarea "Department heads have role-based access to broader reports that include team pe…"
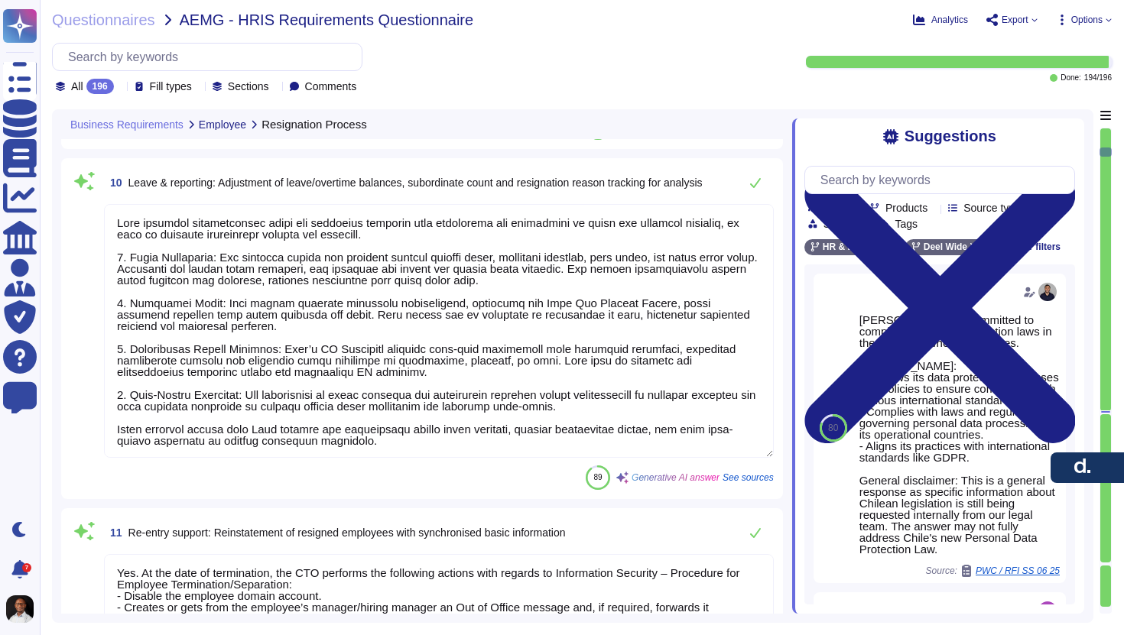
type textarea "The resignation workflow at [PERSON_NAME] is designed to facilitate an efficien…"
type textarea "[PERSON_NAME] automates international compliance by managing employee registrat…"
type textarea "Lore ipsumdol sitametconsec adipi eli seddoeius temporin utla etdolorema ali en…"
type textarea "Yes. At the date of termination, the CTO performs the following actions with re…"
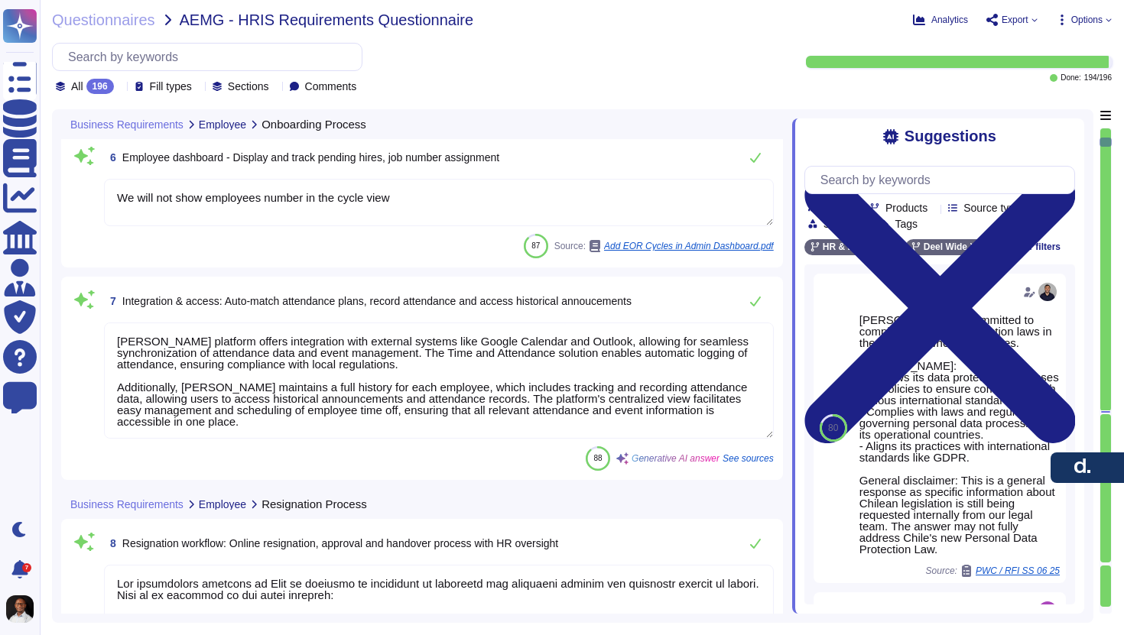
type textarea "[PERSON_NAME] onboarding workflow includes several key features to facilitate e…"
type textarea "[PERSON_NAME] provides a streamlined process for data management, including the…"
type textarea "We will not show employees number in the cycle view"
type textarea "[PERSON_NAME] platform offers integration with external systems like Google Cal…"
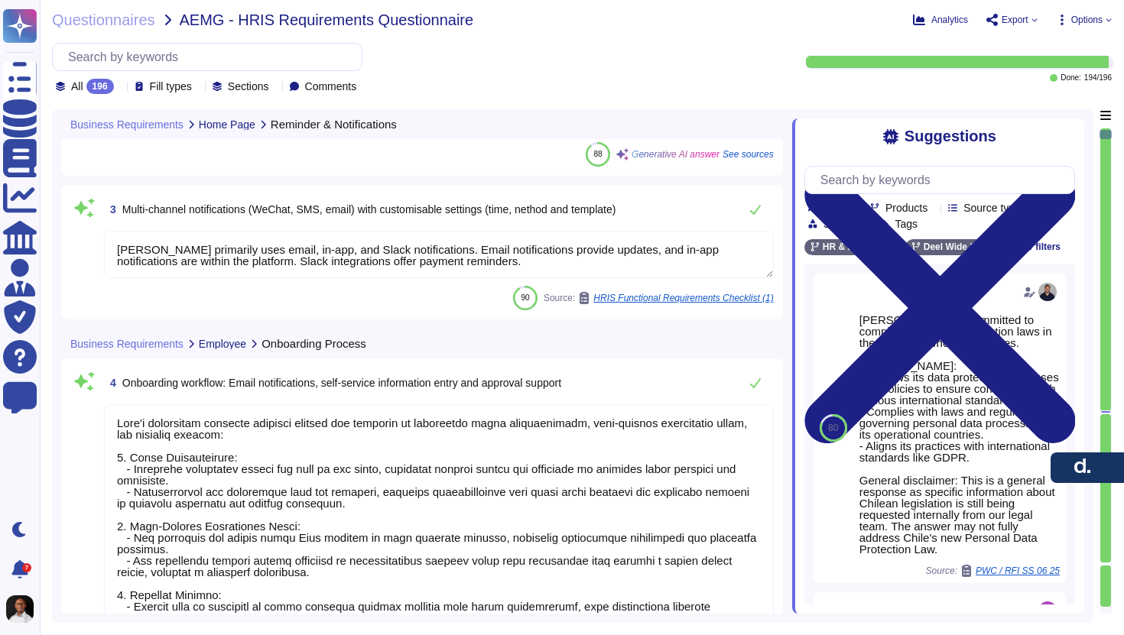
type textarea "[PERSON_NAME] platform provides comprehensive automation for employee lifecycle…"
type textarea "[PERSON_NAME] offers automated notifications for personal events such as birthd…"
type textarea "[PERSON_NAME] primarily uses email, in-app, and Slack notifications. Email noti…"
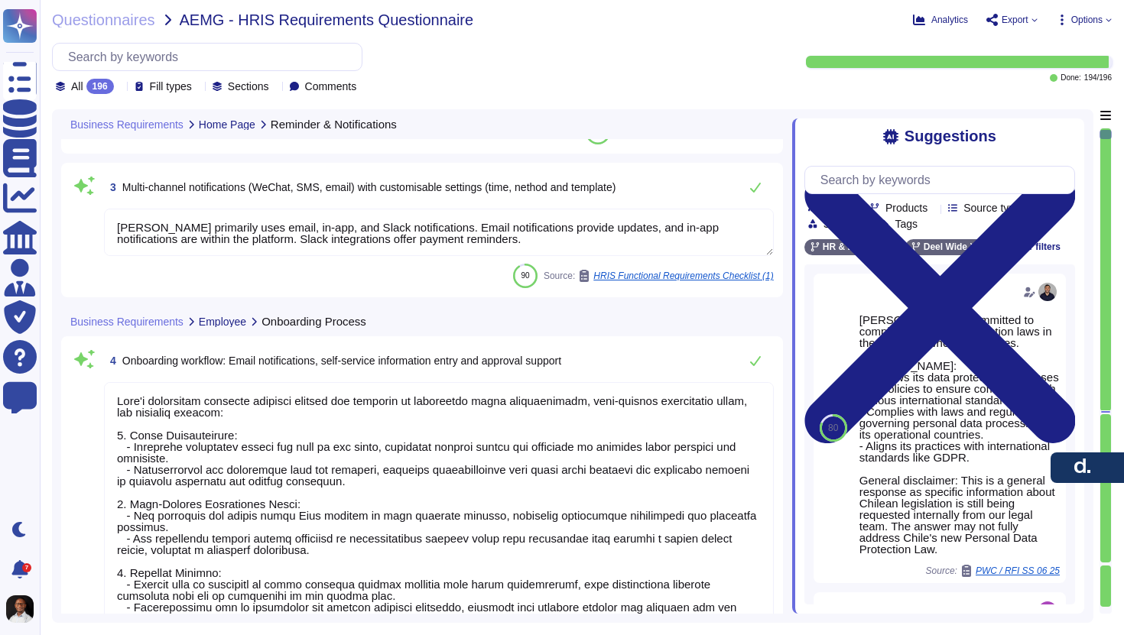
scroll to position [567, 0]
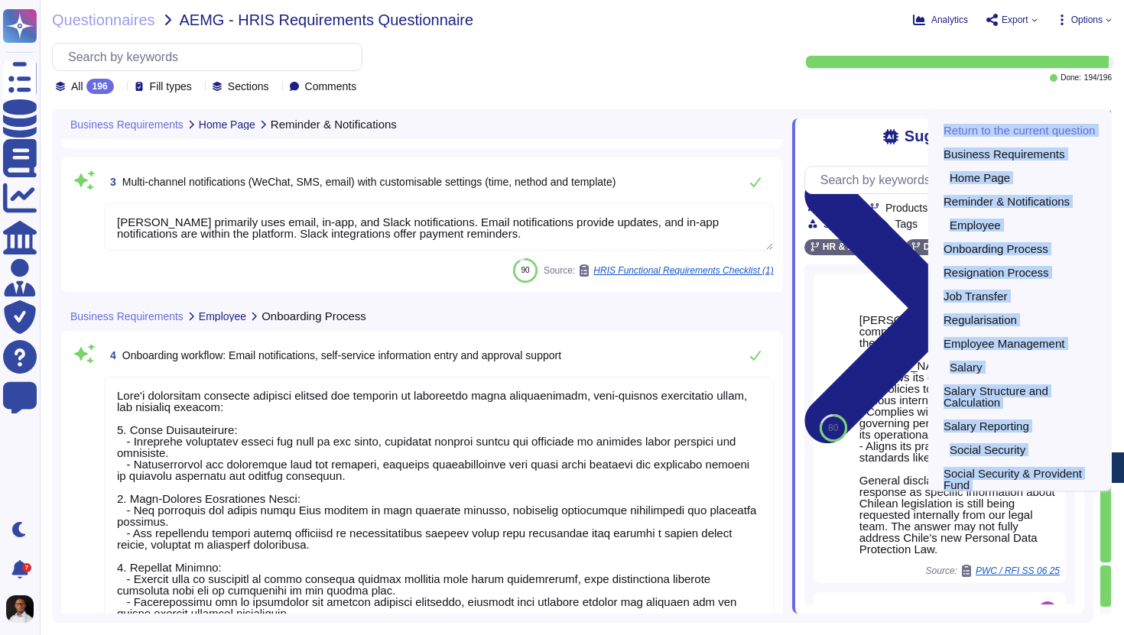
drag, startPoint x: 1107, startPoint y: 133, endPoint x: 1107, endPoint y: 115, distance: 17.6
click at [1107, 115] on div "Return to the current question Business Requirements Home Page Reminder & Notif…" at bounding box center [1106, 366] width 12 height 514
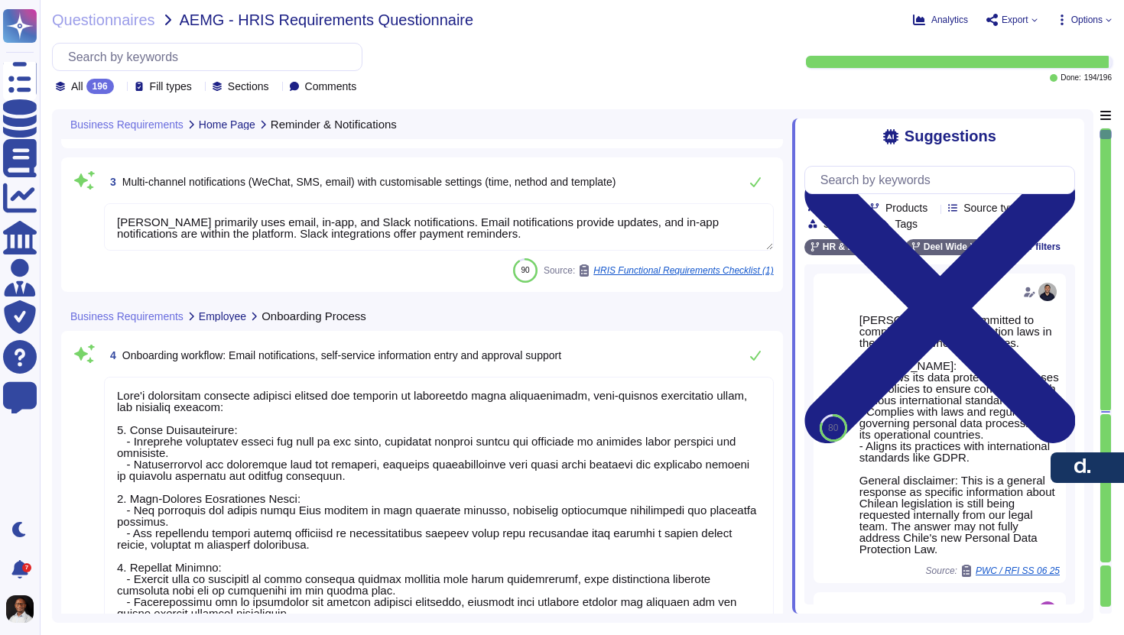
click at [687, 164] on div "3 Multi-channel notifications (WeChat, SMS, email) with customisable settings (…" at bounding box center [422, 225] width 722 height 135
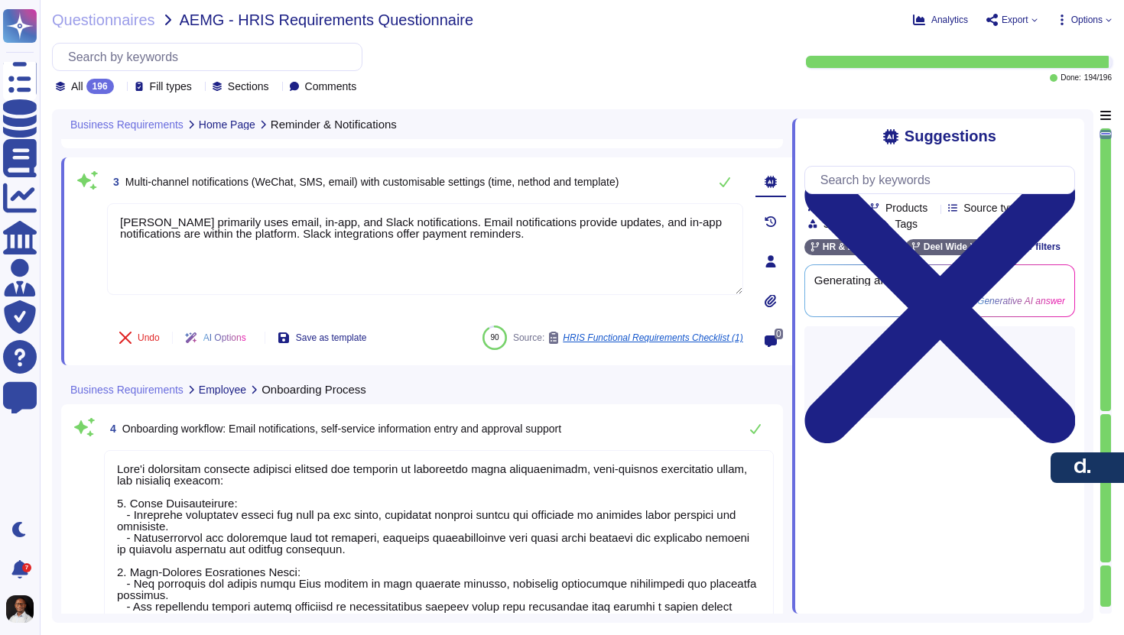
click at [429, 508] on textarea at bounding box center [439, 594] width 670 height 288
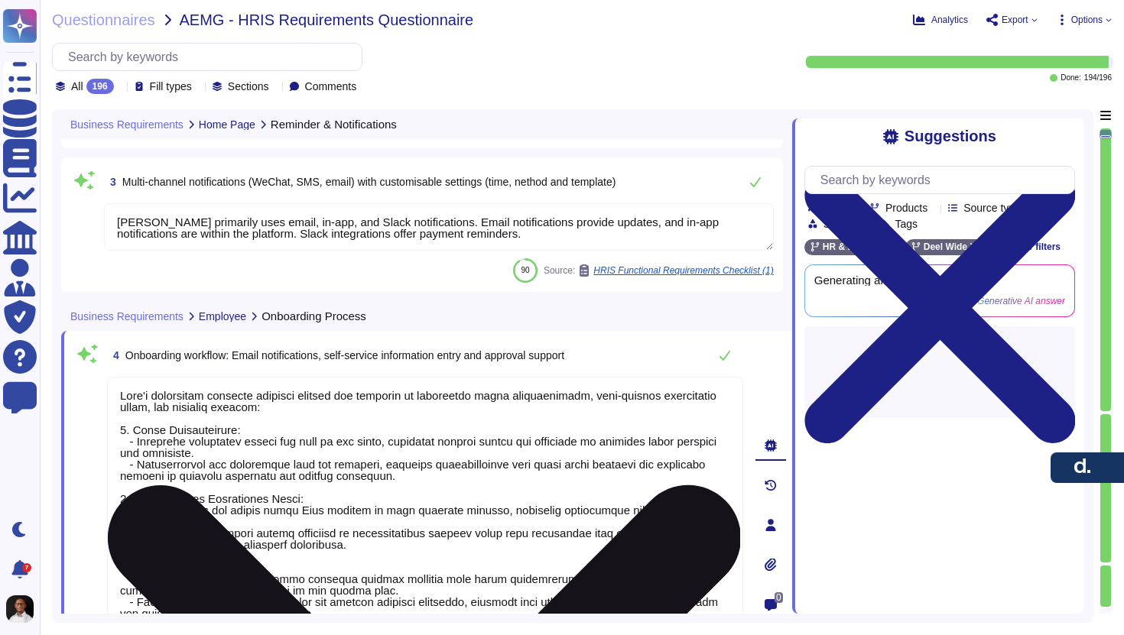
type textarea "We will not show employees number in the cycle view"
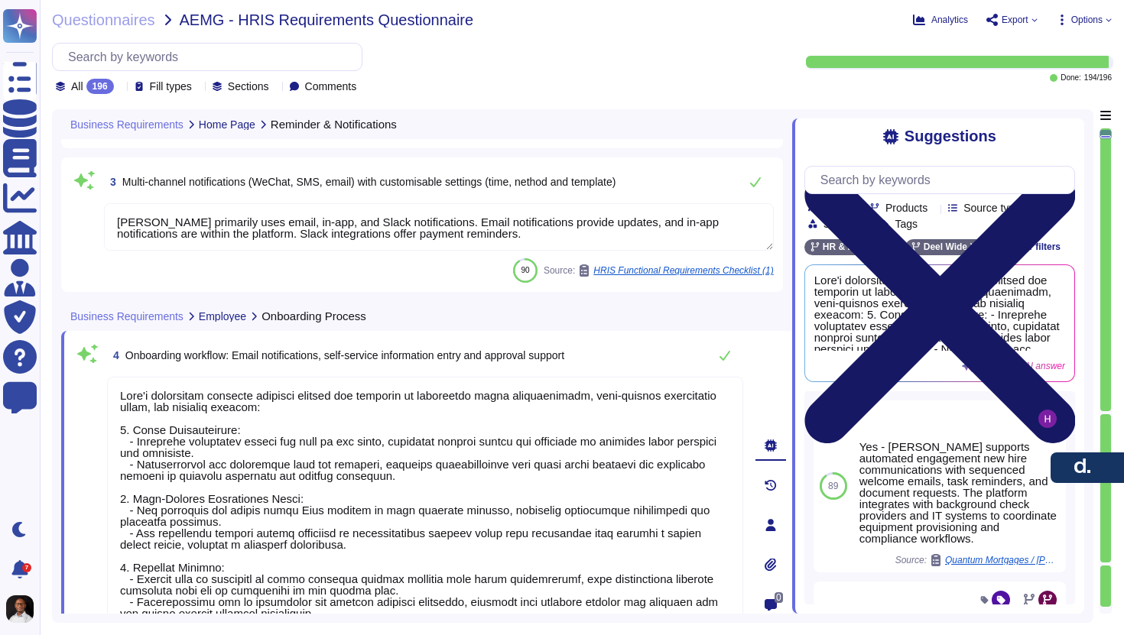
click at [1068, 135] on icon at bounding box center [939, 308] width 271 height 361
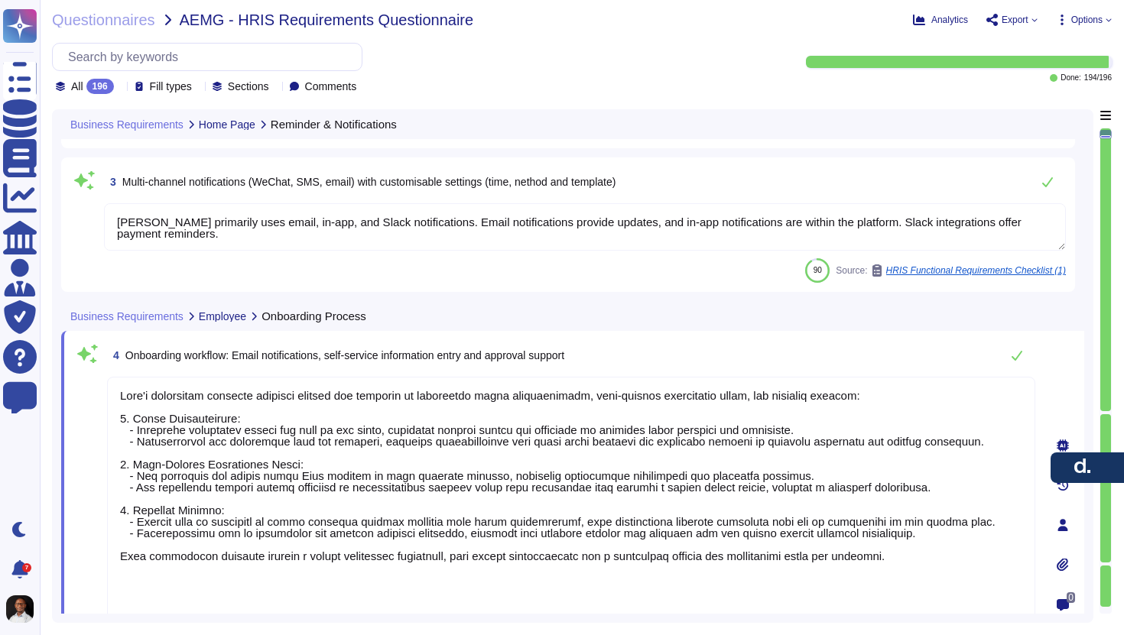
click at [1014, 23] on span "Export" at bounding box center [1015, 19] width 27 height 9
click at [1042, 93] on p "Download" at bounding box center [1069, 114] width 54 height 43
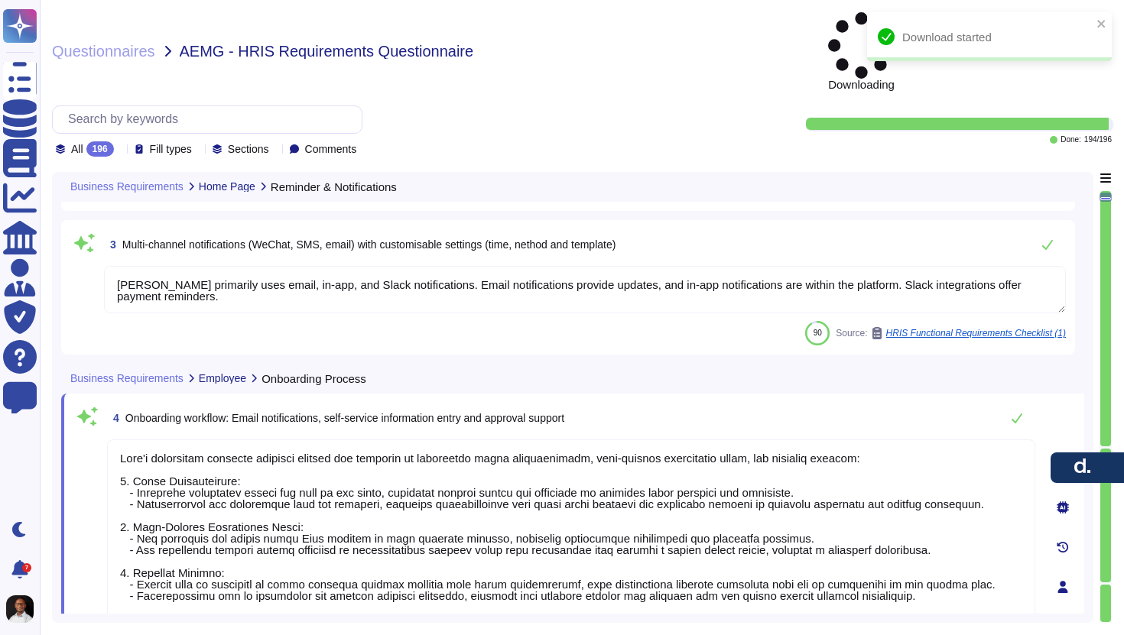
click at [934, 41] on div "Download started" at bounding box center [989, 36] width 245 height 49
